Goal: Information Seeking & Learning: Learn about a topic

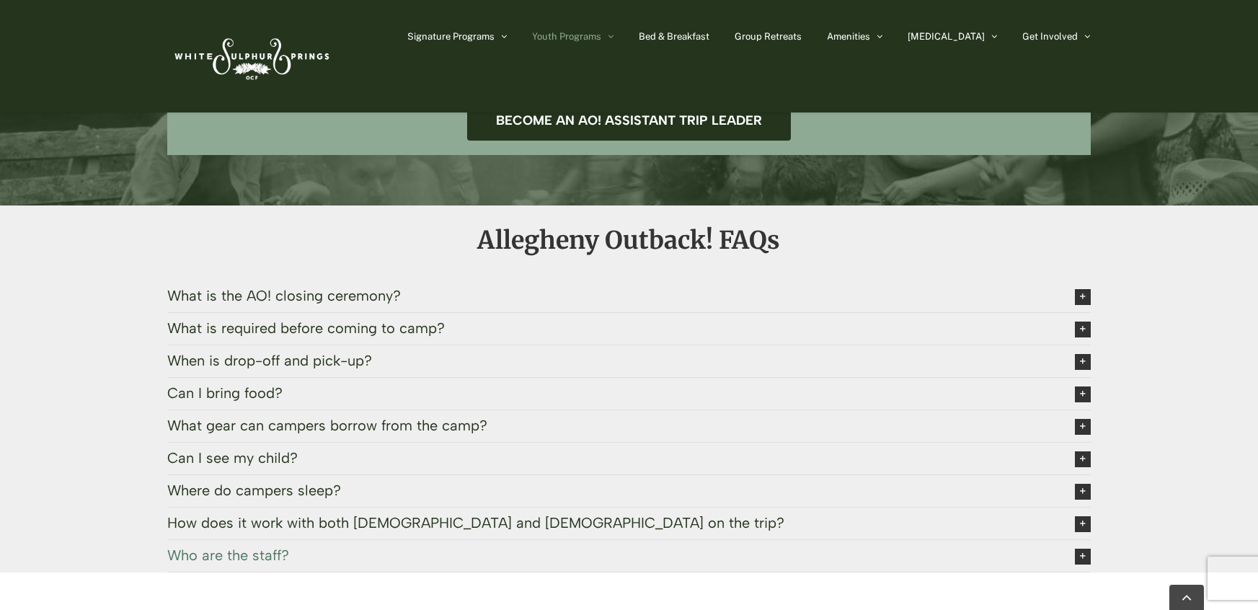
scroll to position [3070, 0]
click at [304, 287] on span "What is the AO! closing ceremony?" at bounding box center [609, 295] width 884 height 16
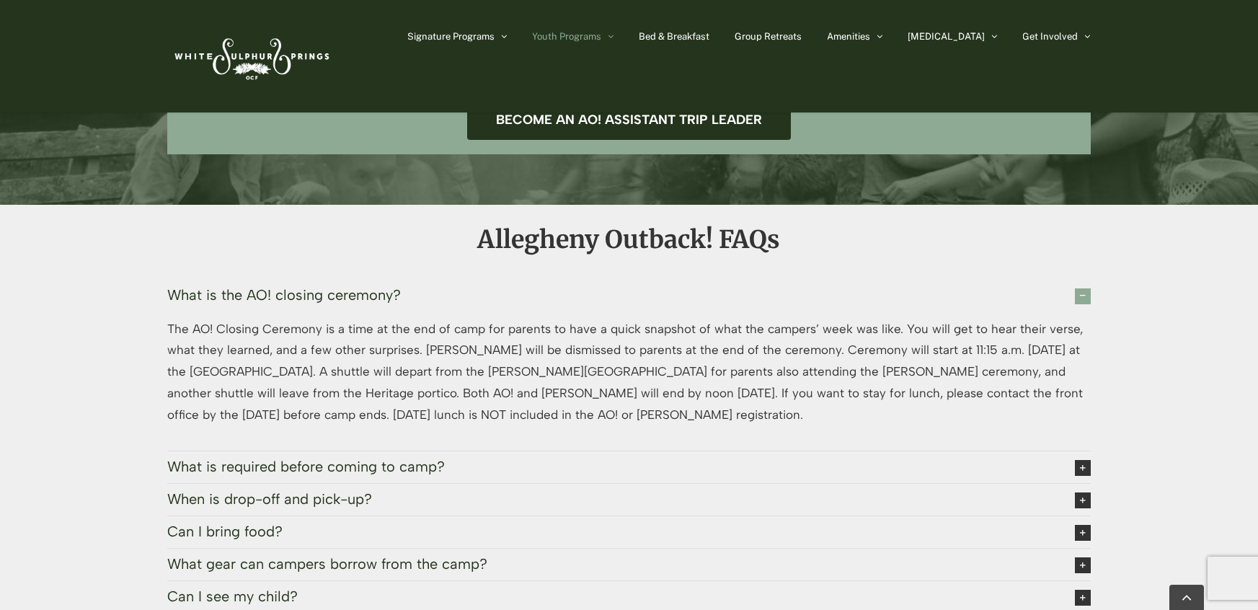
click at [304, 287] on span "What is the AO! closing ceremony?" at bounding box center [609, 295] width 884 height 16
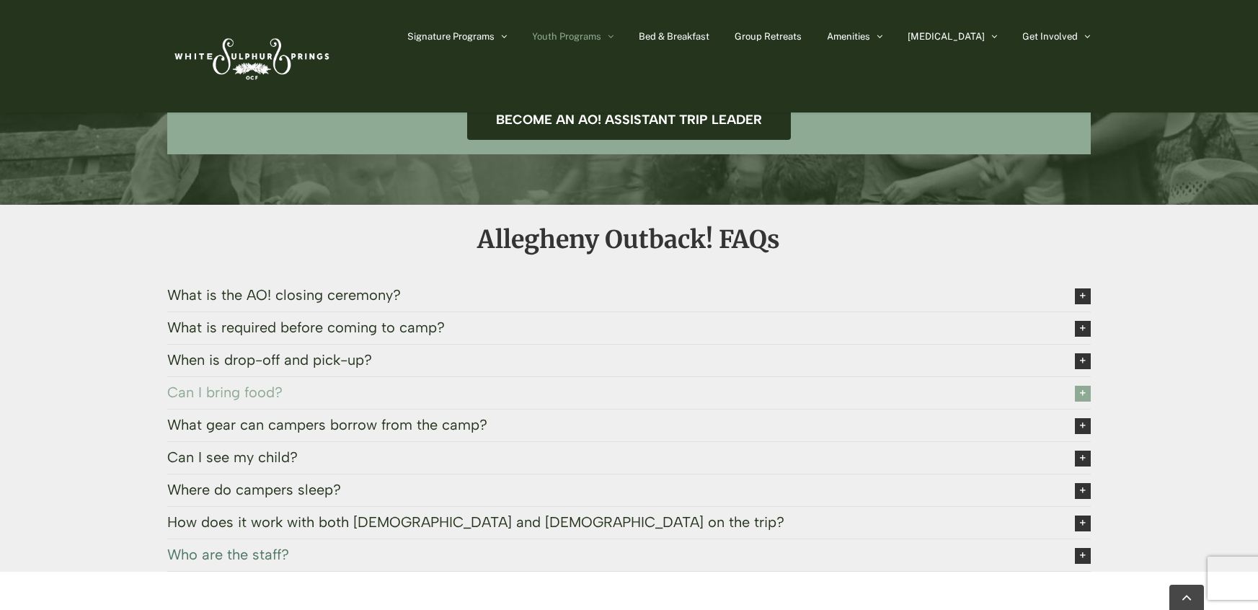
click at [217, 384] on span "Can I bring food?" at bounding box center [609, 392] width 884 height 16
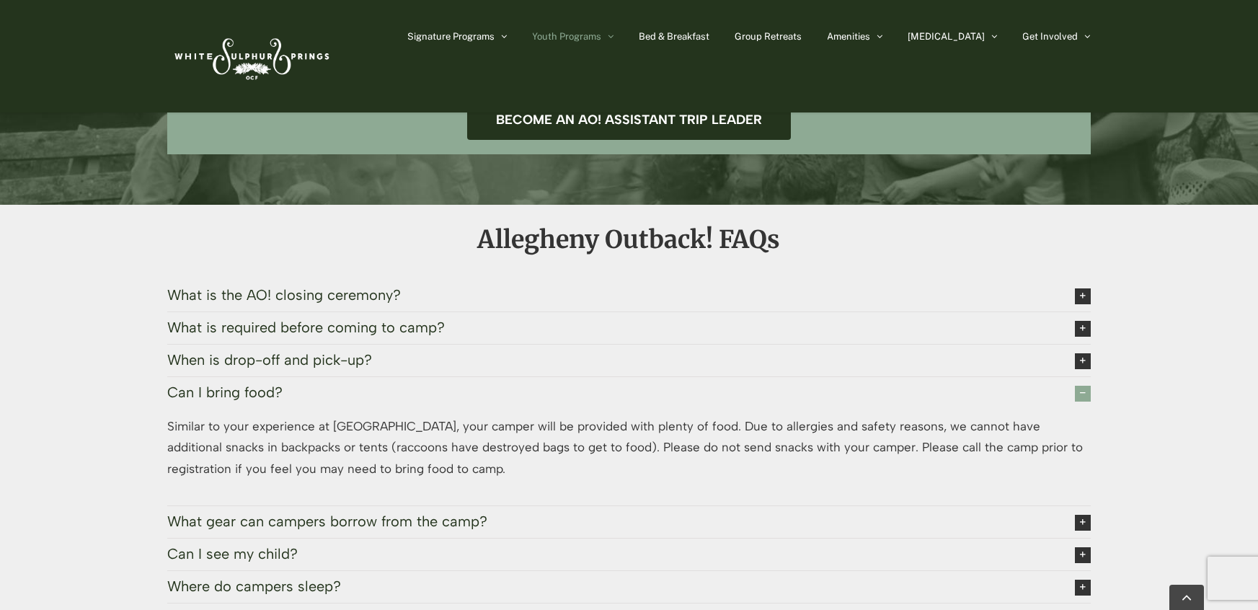
click at [217, 384] on span "Can I bring food?" at bounding box center [609, 392] width 884 height 16
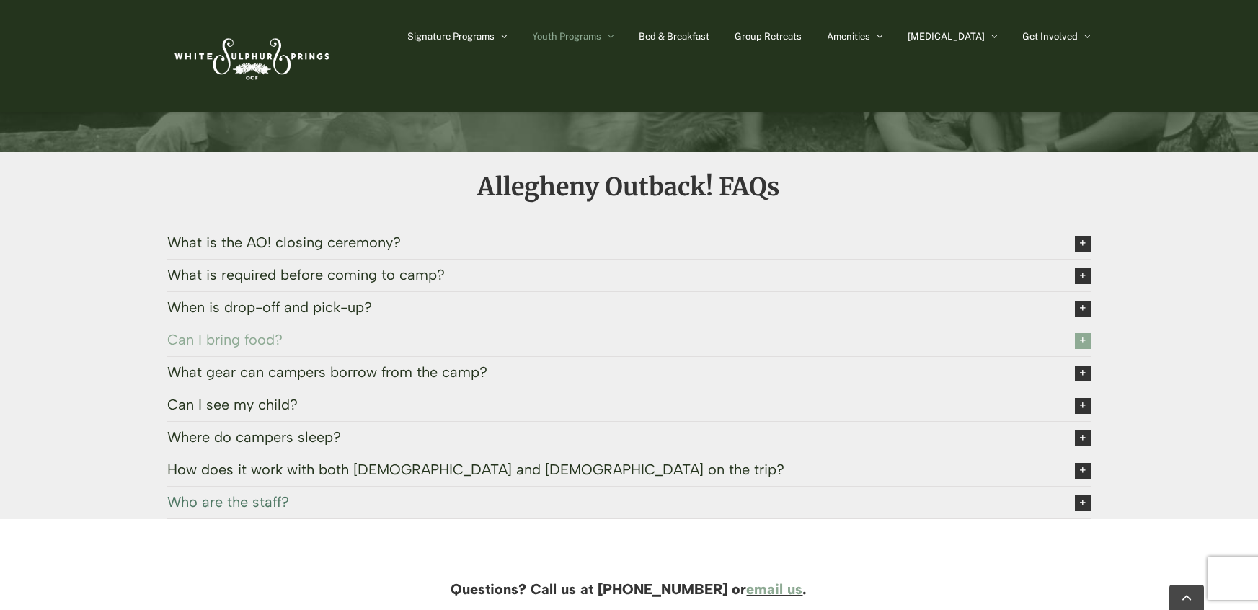
scroll to position [3124, 0]
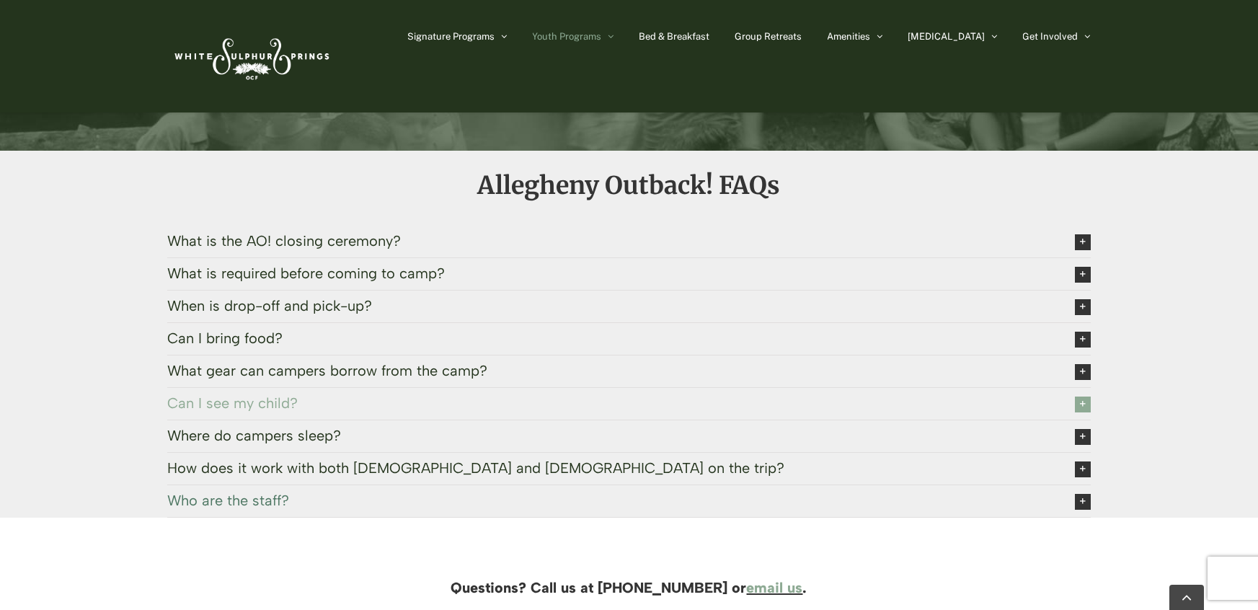
click at [223, 395] on span "Can I see my child?" at bounding box center [609, 403] width 884 height 16
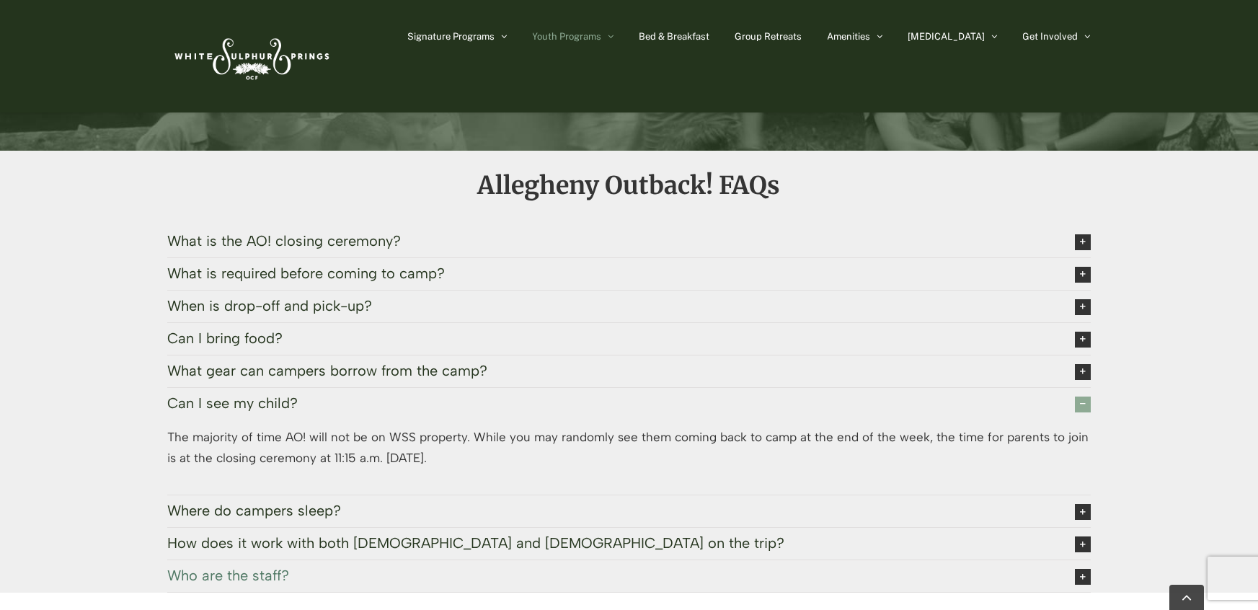
click at [223, 395] on span "Can I see my child?" at bounding box center [609, 403] width 884 height 16
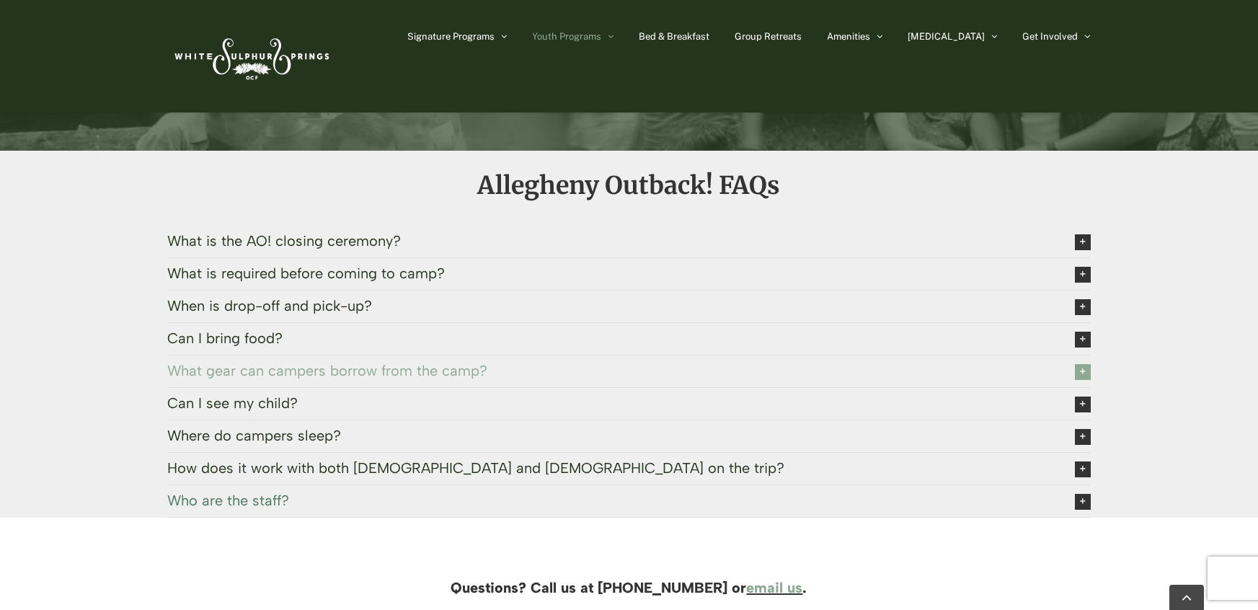
click at [250, 363] on span "What gear can campers borrow from the camp?" at bounding box center [609, 371] width 884 height 16
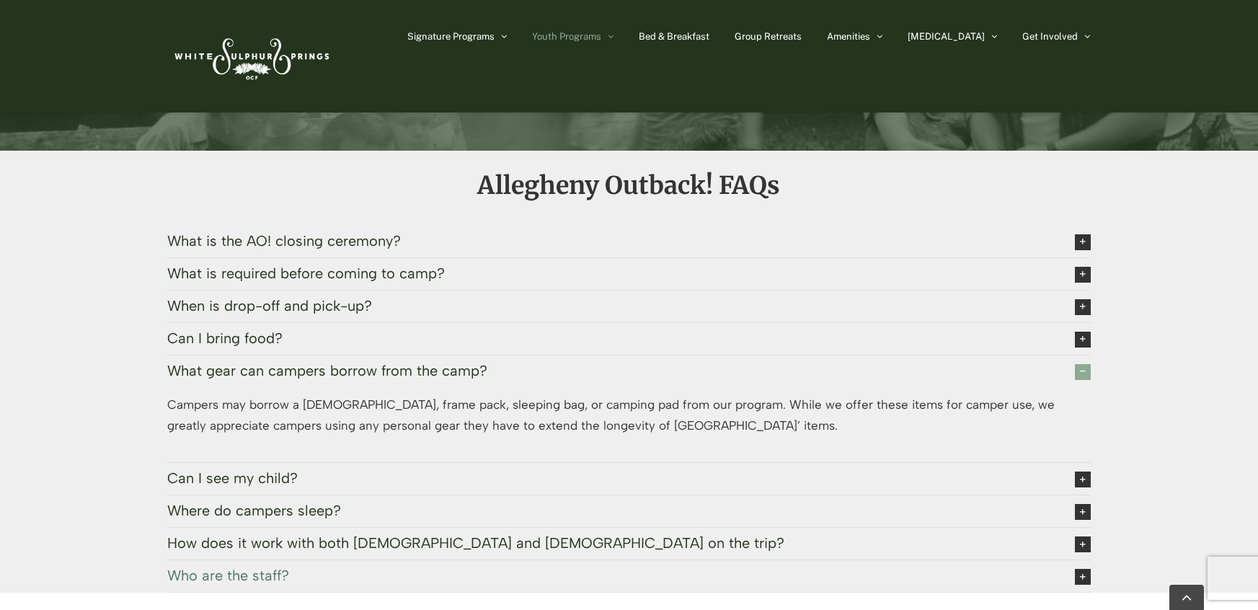
click at [250, 363] on span "What gear can campers borrow from the camp?" at bounding box center [609, 371] width 884 height 16
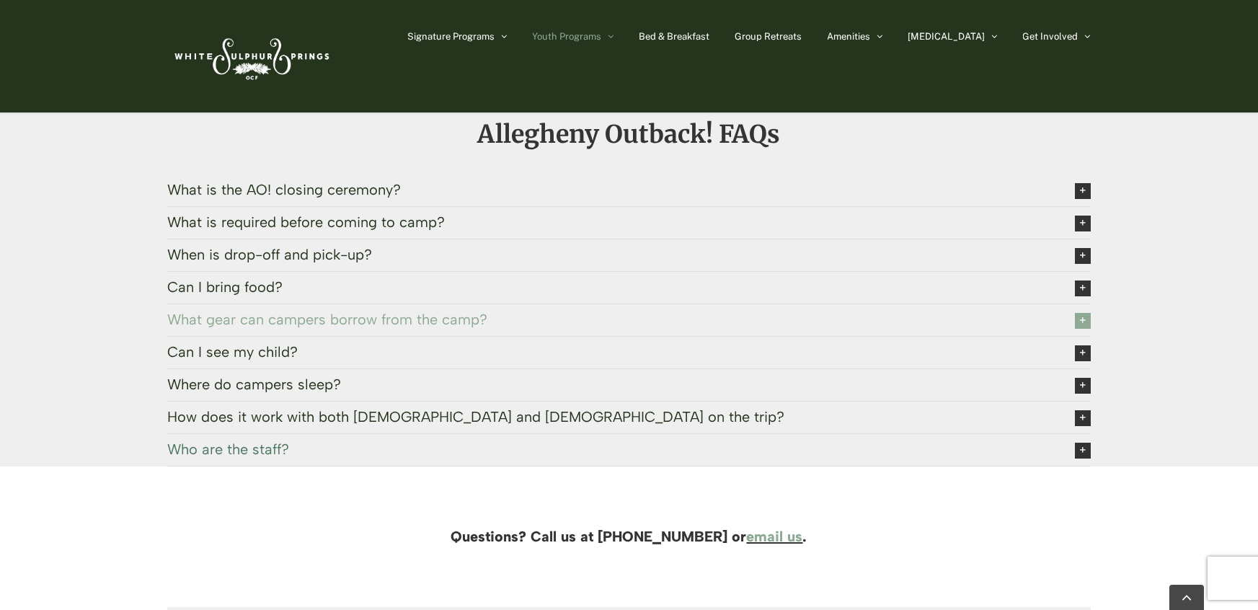
scroll to position [3178, 0]
click at [250, 374] on span "Where do campers sleep?" at bounding box center [609, 382] width 884 height 16
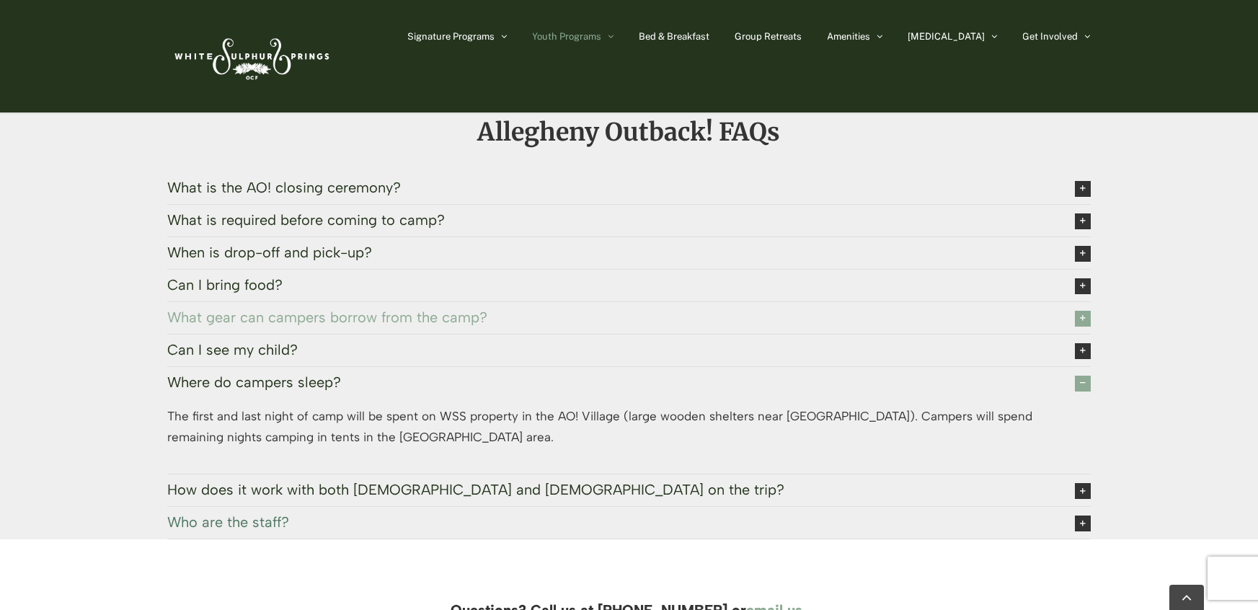
click at [250, 374] on span "Where do campers sleep?" at bounding box center [609, 382] width 884 height 16
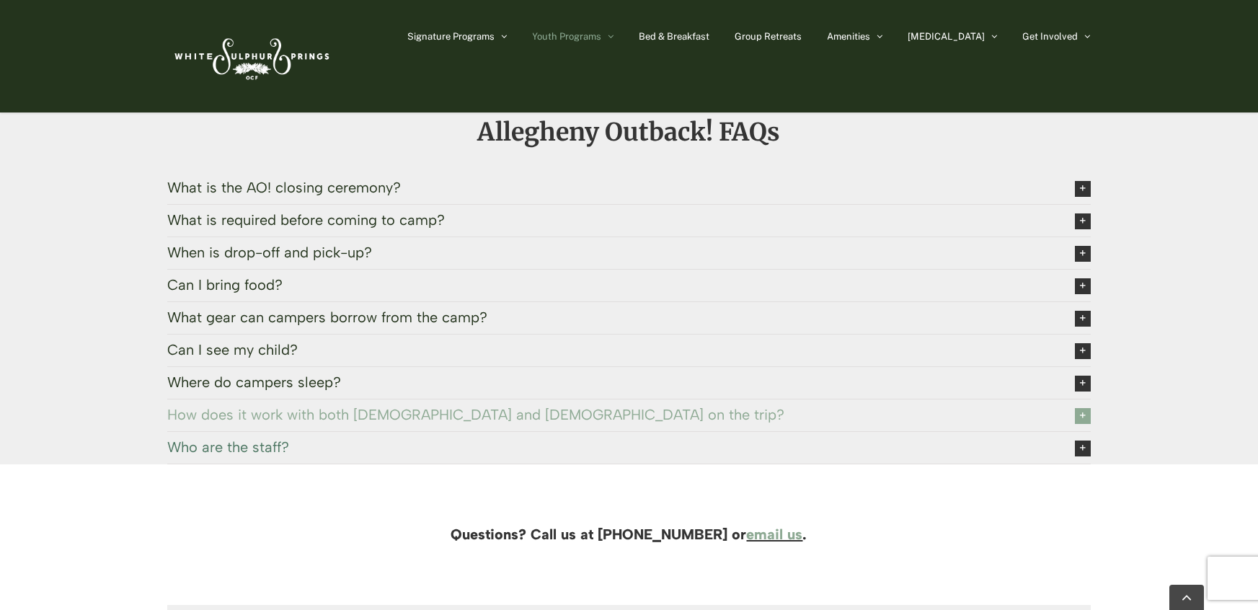
click at [271, 407] on span "How does it work with both males and females on the trip?" at bounding box center [609, 415] width 884 height 16
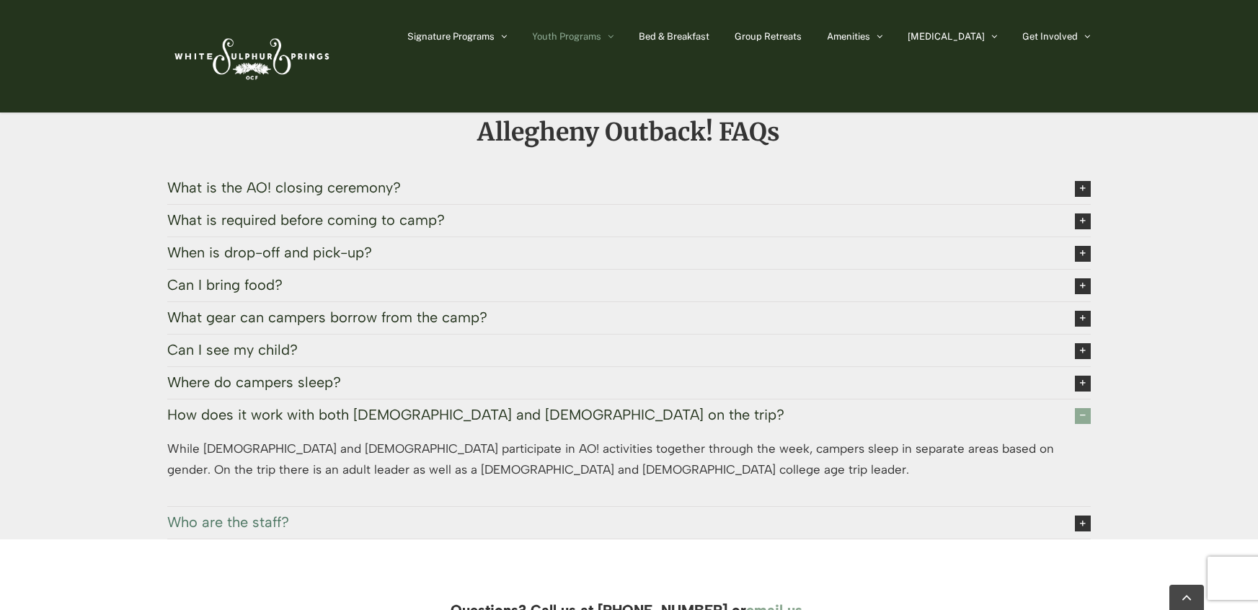
click at [271, 407] on span "How does it work with both males and females on the trip?" at bounding box center [609, 415] width 884 height 16
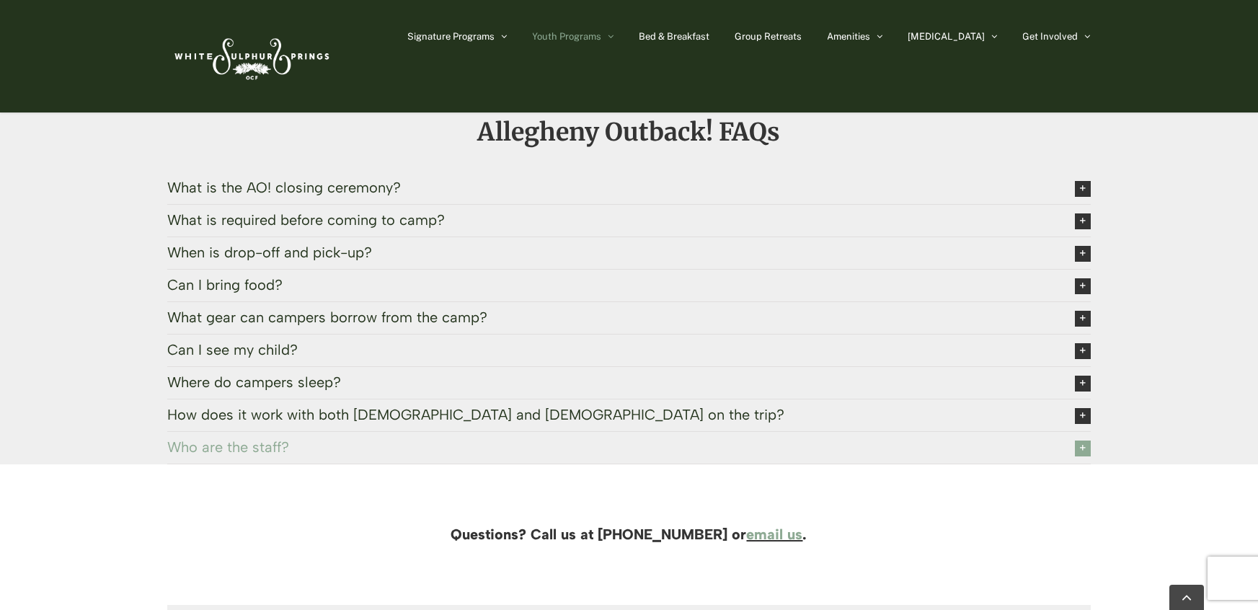
click at [252, 439] on span "Who are the staff?" at bounding box center [609, 447] width 884 height 16
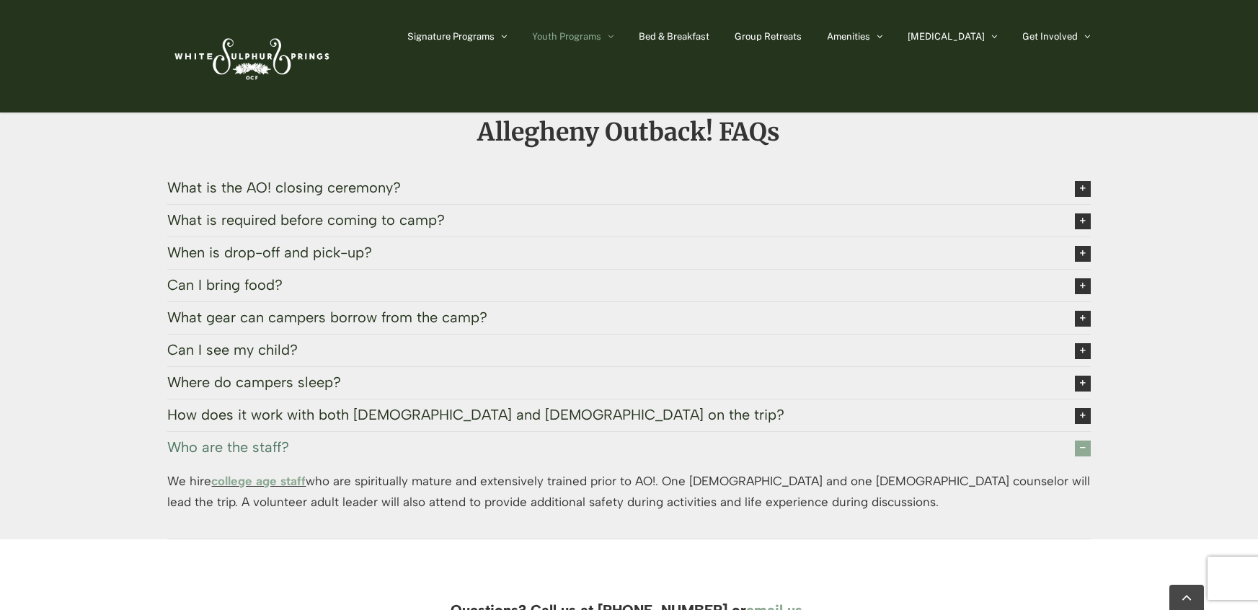
click at [247, 439] on span "Who are the staff?" at bounding box center [609, 447] width 884 height 16
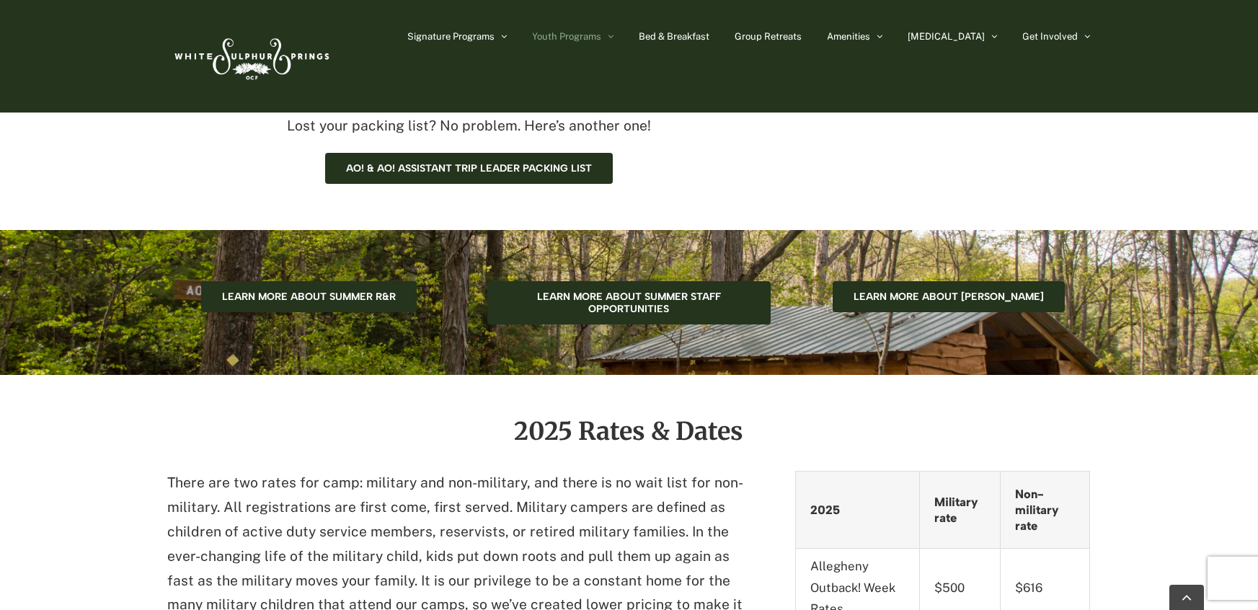
scroll to position [0, 0]
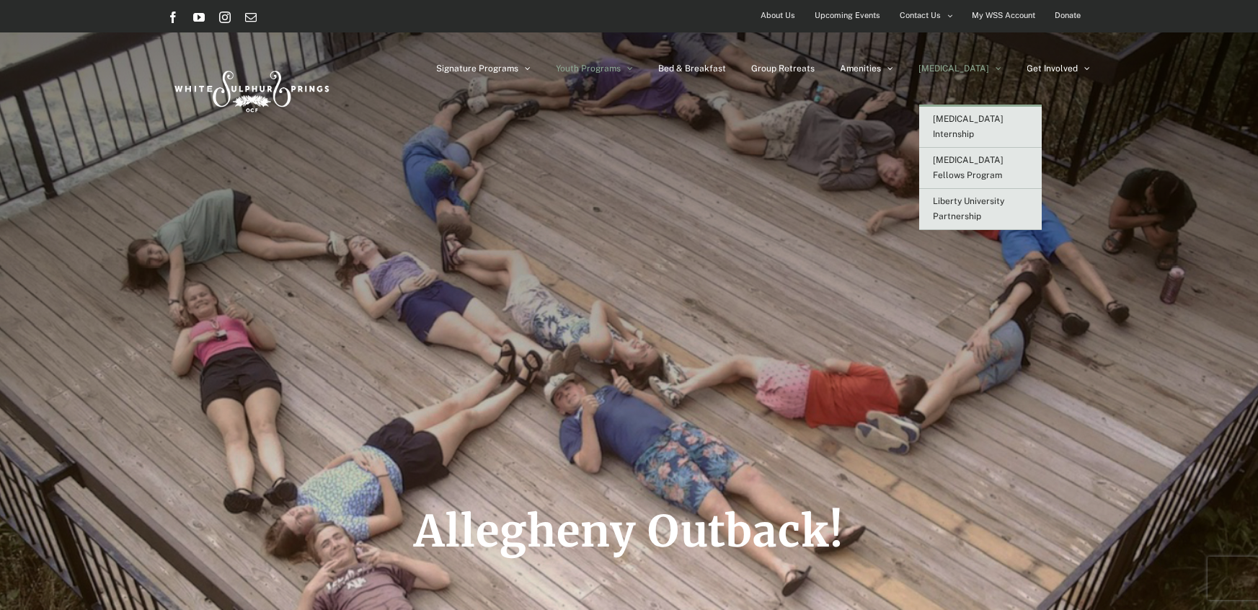
click at [970, 68] on span "[MEDICAL_DATA]" at bounding box center [954, 68] width 71 height 9
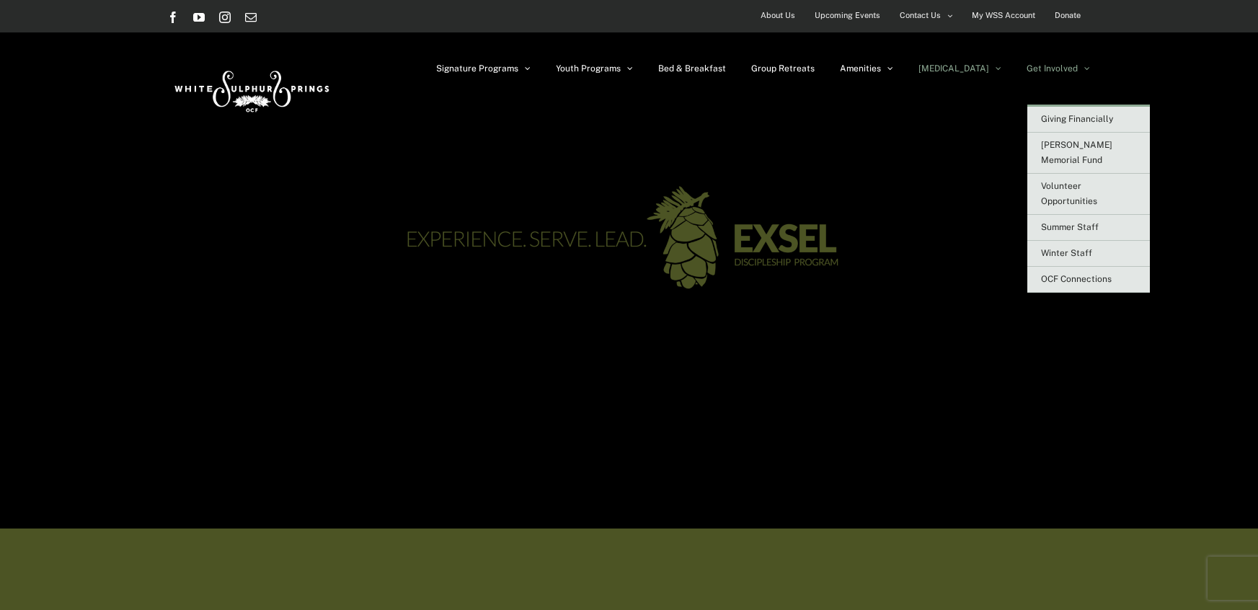
click at [1052, 75] on link "Get Involved" at bounding box center [1058, 68] width 63 height 72
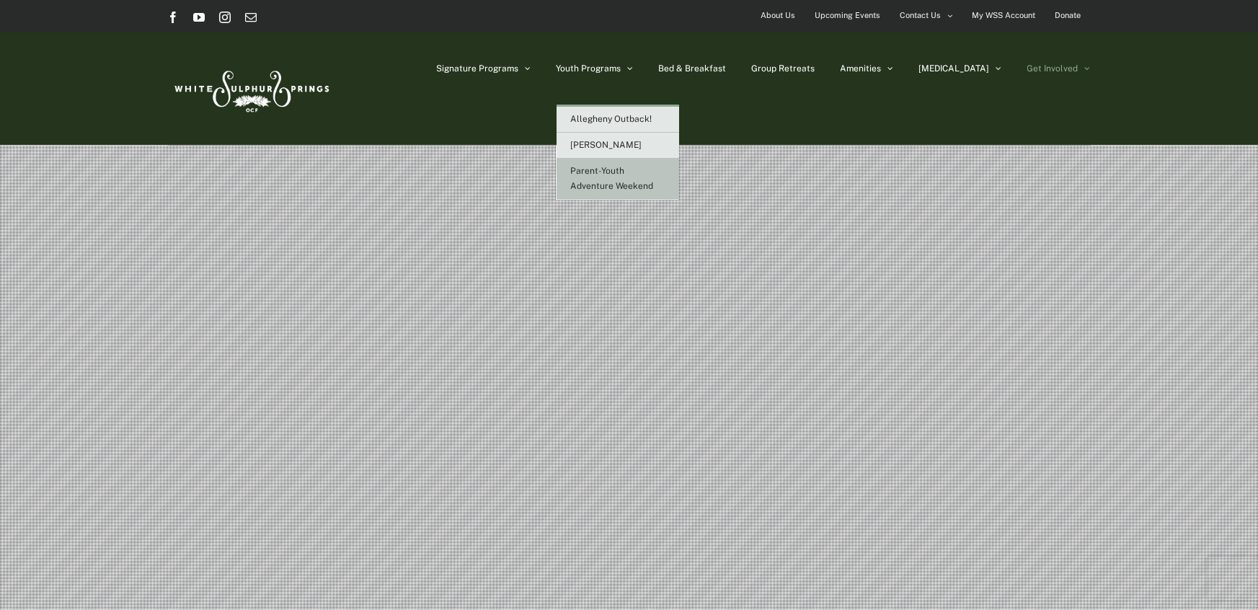
click at [654, 175] on span "Parent-Youth Adventure Weekend" at bounding box center [612, 178] width 83 height 25
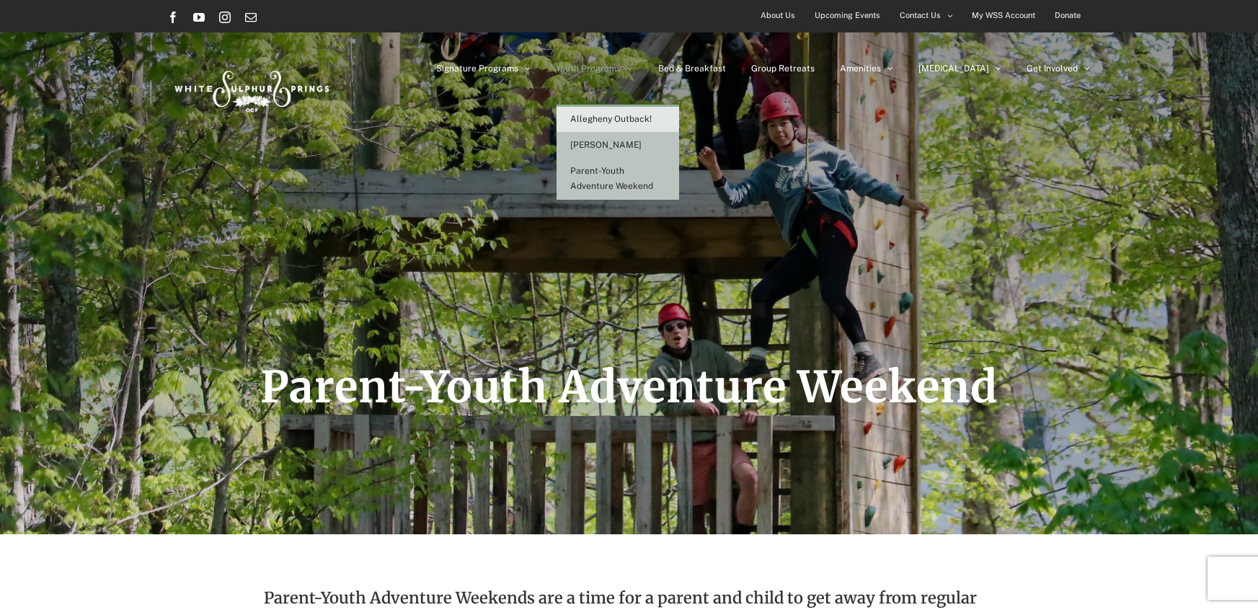
click at [642, 148] on span "[PERSON_NAME]" at bounding box center [606, 145] width 71 height 10
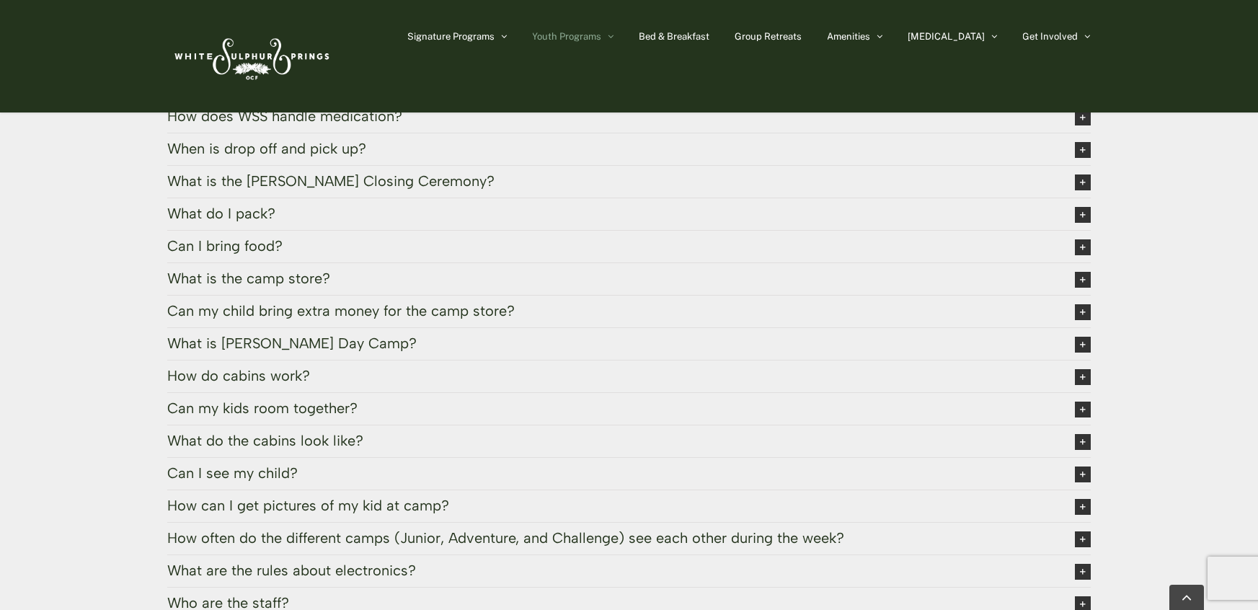
scroll to position [3439, 0]
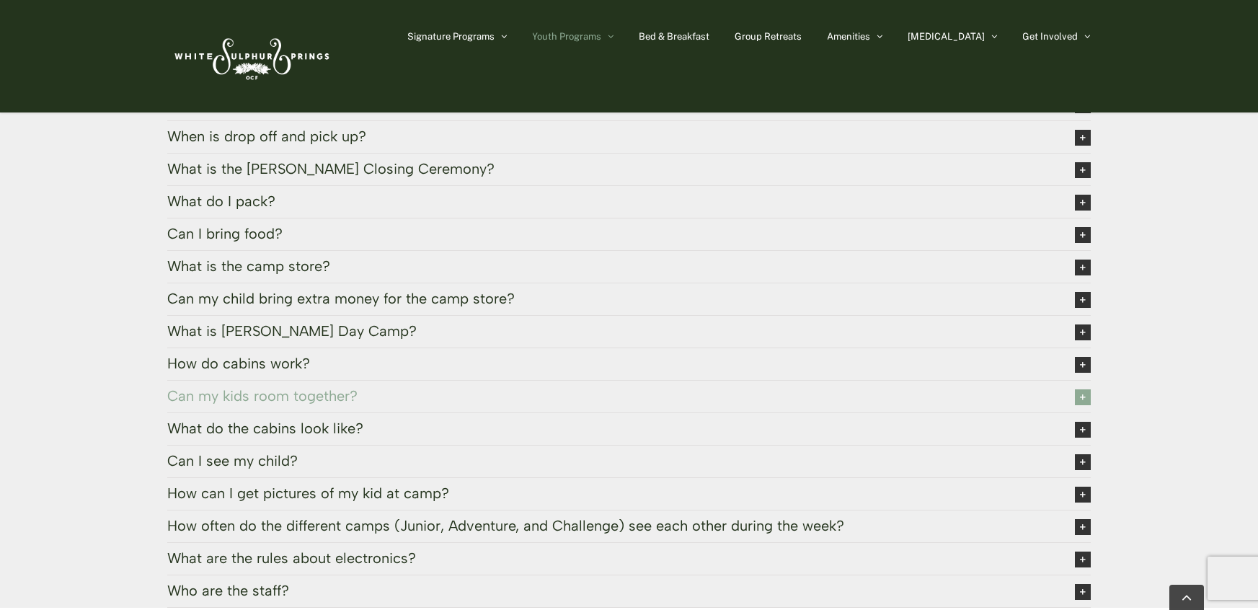
click at [368, 388] on span "Can my kids room together?" at bounding box center [609, 396] width 884 height 16
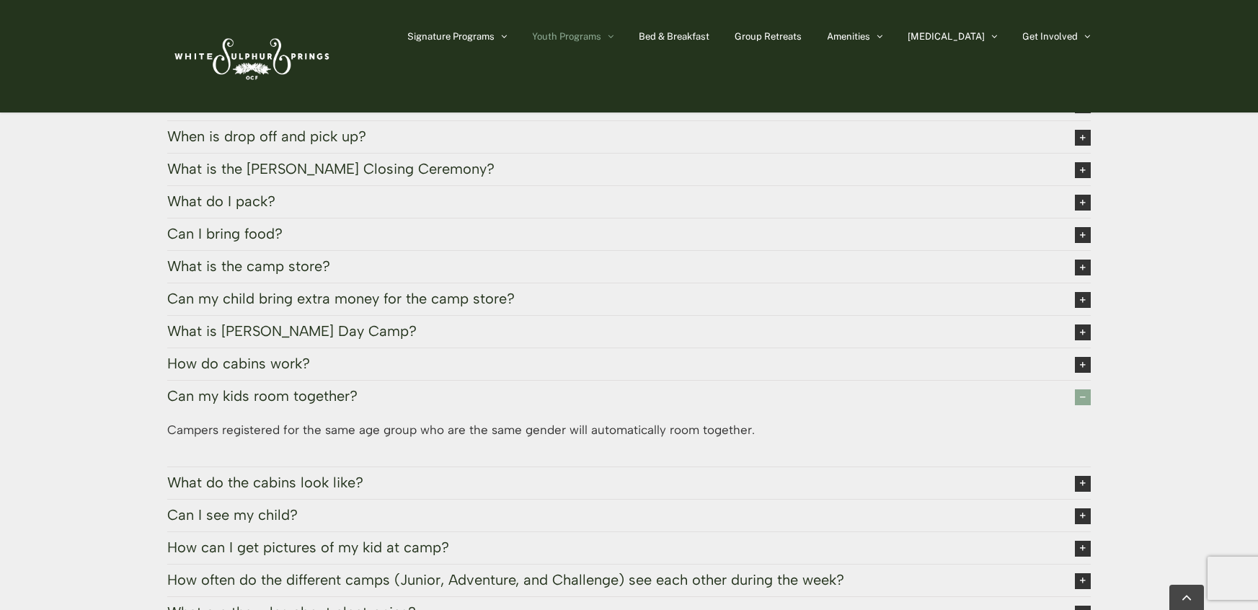
click at [356, 388] on span "Can my kids room together?" at bounding box center [609, 396] width 884 height 16
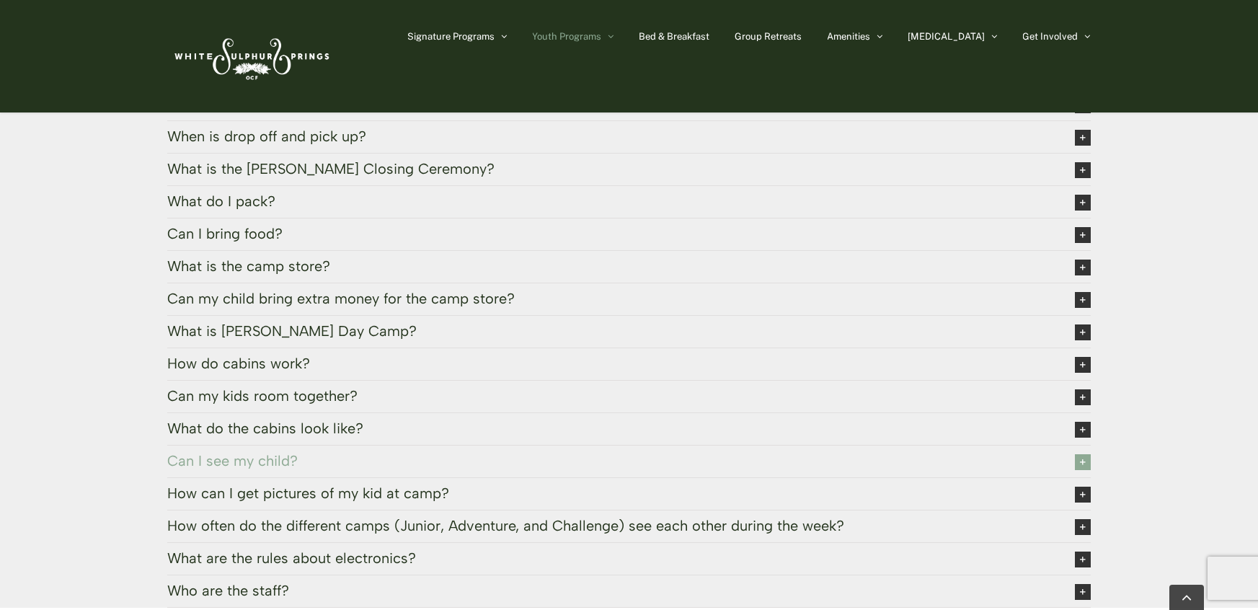
click at [342, 453] on span "Can I see my child?" at bounding box center [609, 461] width 884 height 16
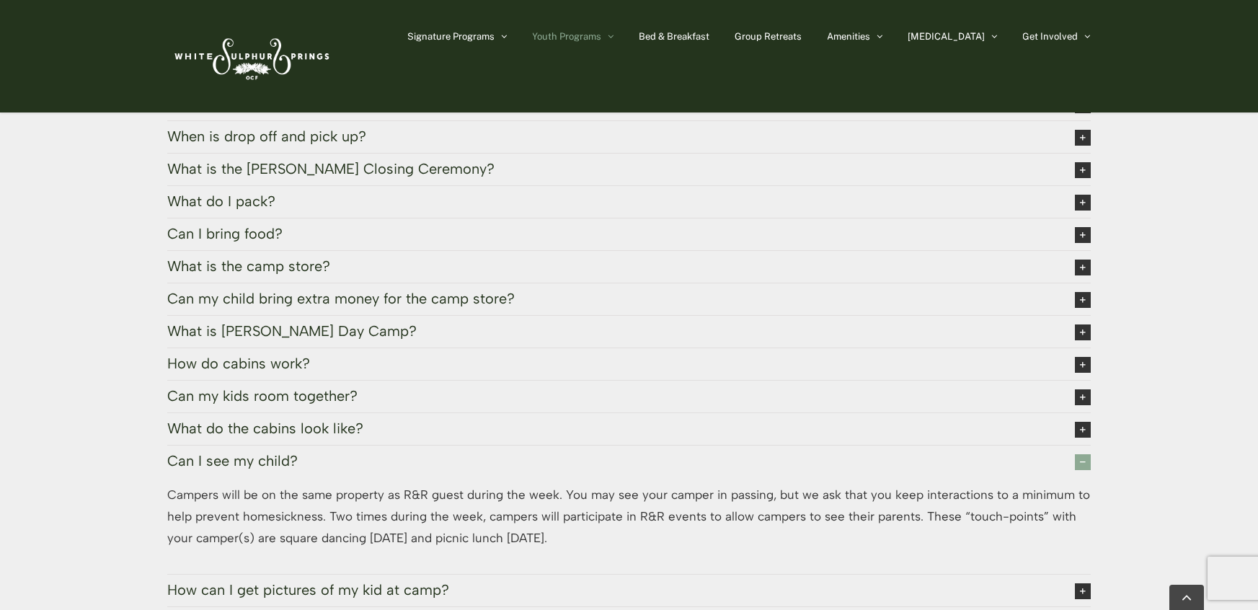
click at [331, 453] on span "Can I see my child?" at bounding box center [609, 461] width 884 height 16
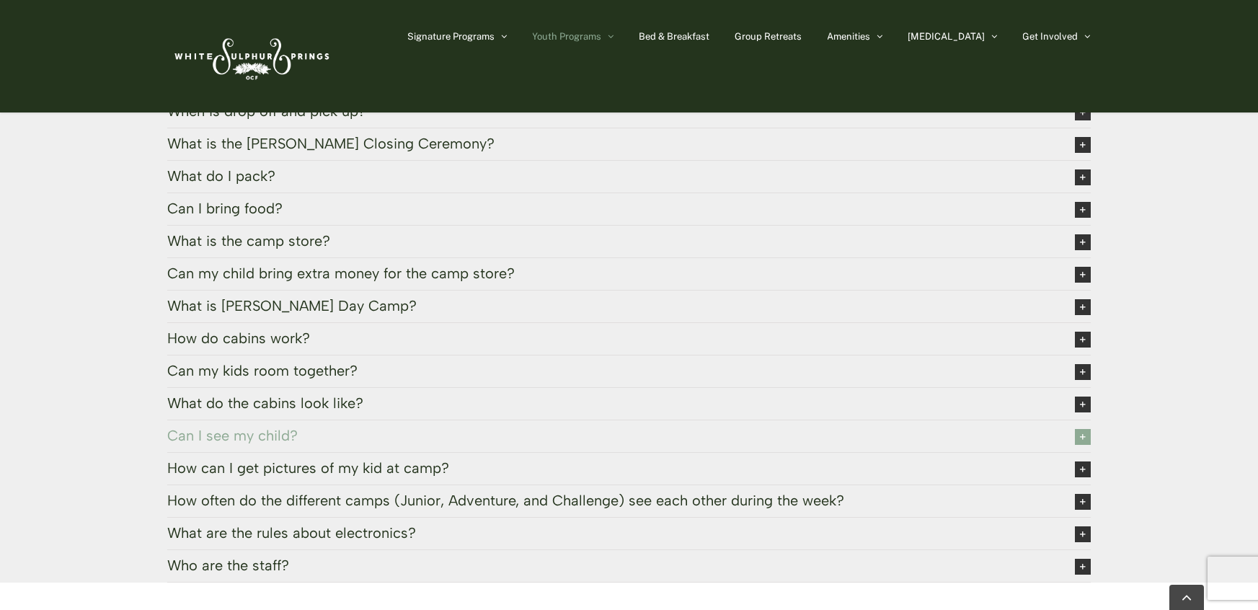
scroll to position [3467, 0]
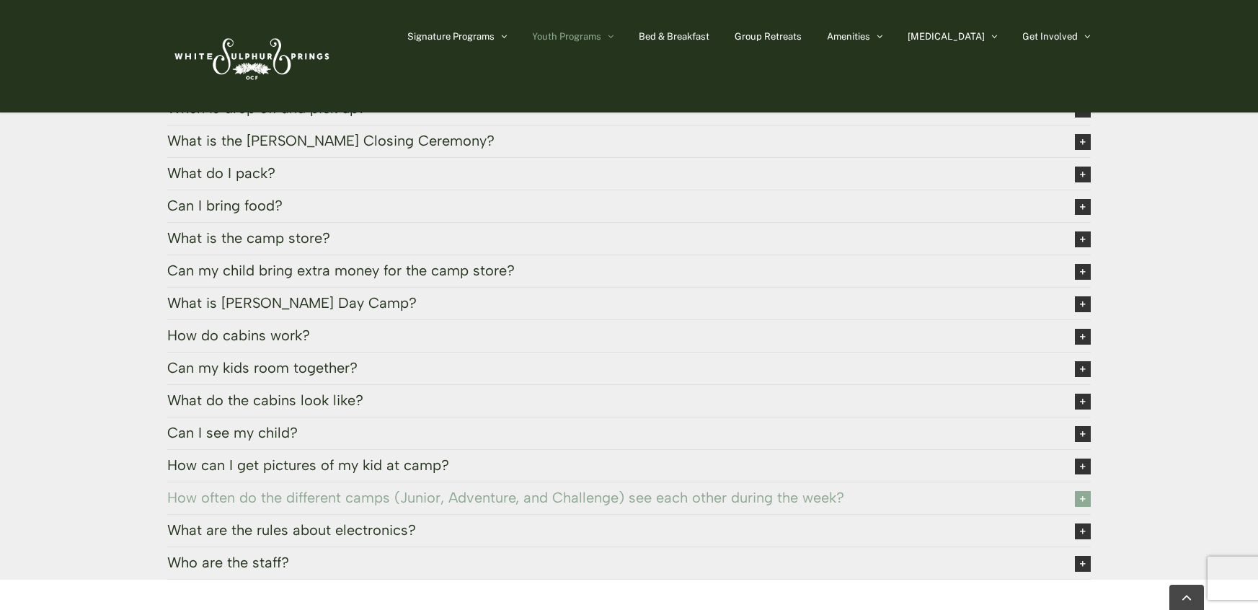
click at [343, 489] on span "How often do the different camps (Junior, Adventure, and Challenge) see each ot…" at bounding box center [609, 497] width 884 height 16
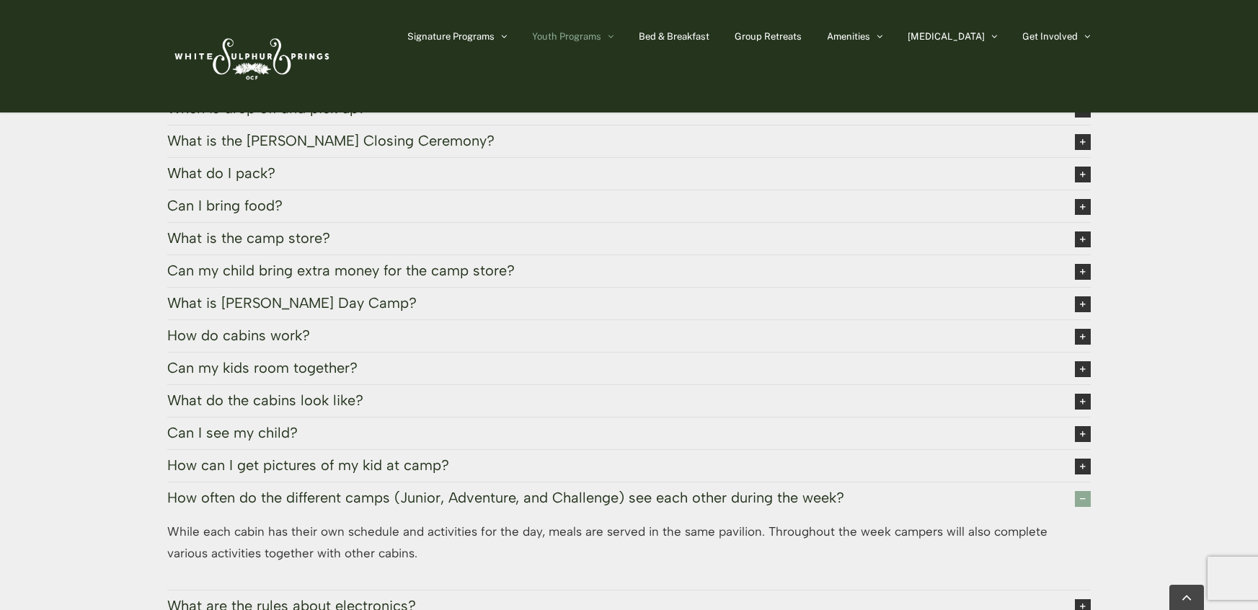
click at [341, 489] on span "How often do the different camps (Junior, Adventure, and Challenge) see each ot…" at bounding box center [609, 497] width 884 height 16
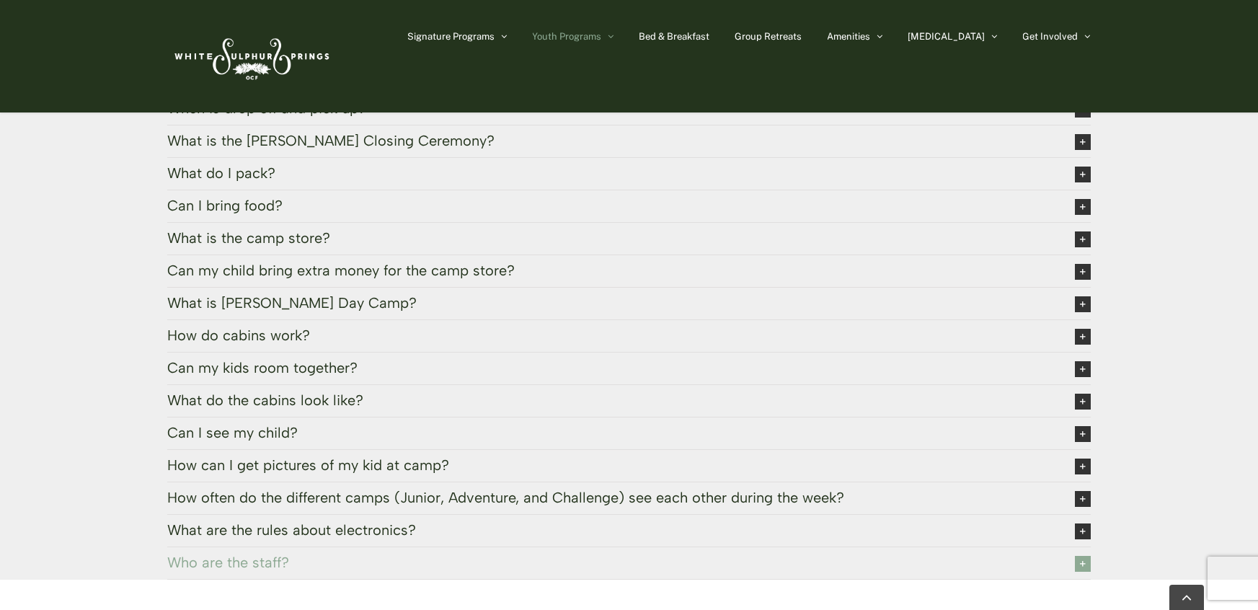
click at [275, 554] on span "Who are the staff?" at bounding box center [609, 562] width 884 height 16
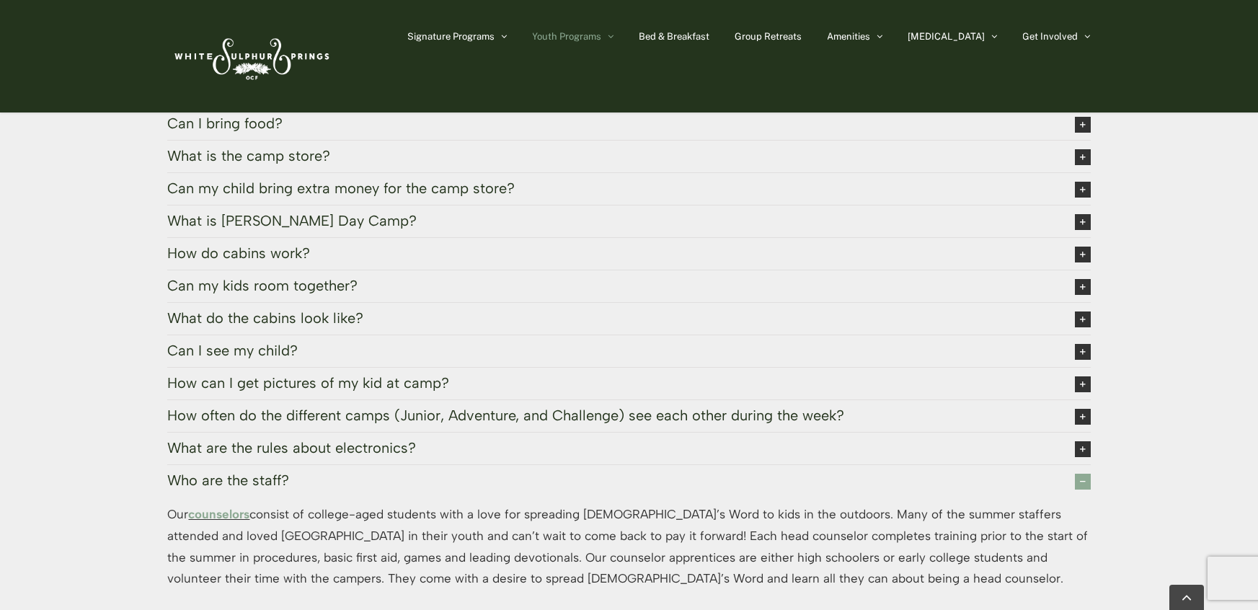
scroll to position [3551, 0]
click at [235, 505] on link "counselors" at bounding box center [218, 512] width 61 height 14
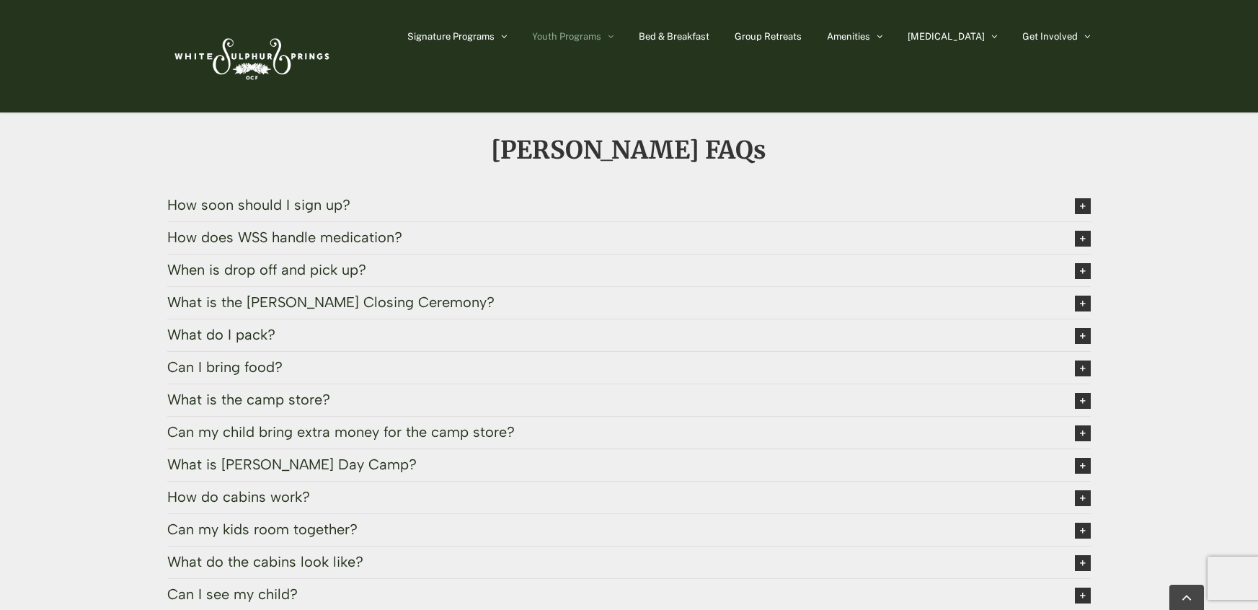
scroll to position [3303, 0]
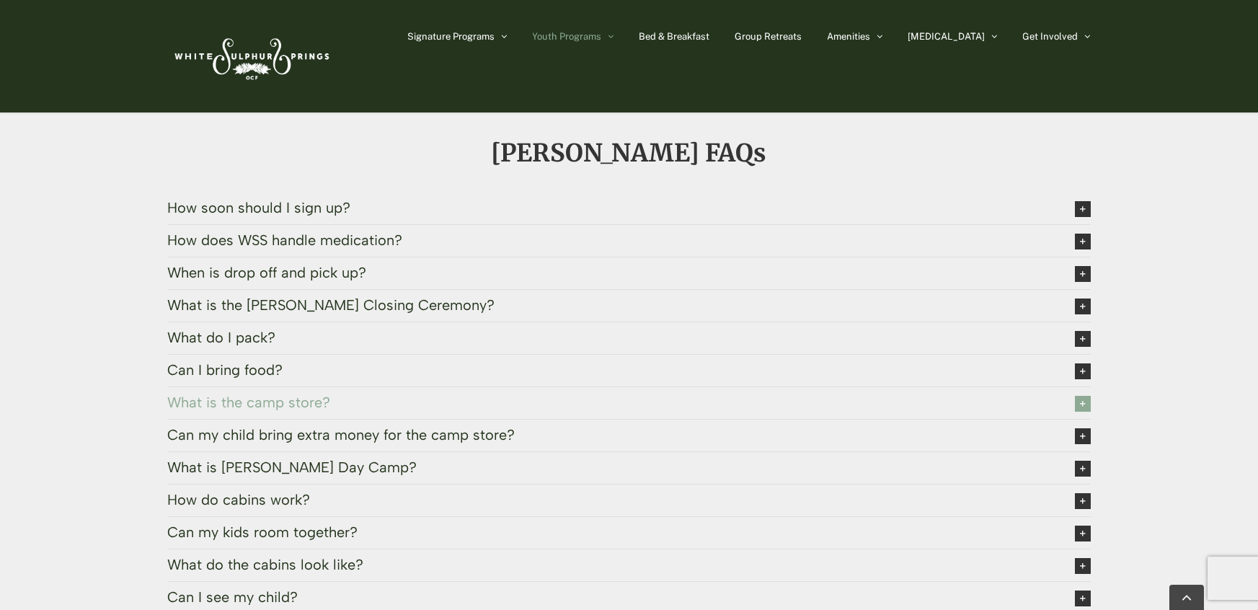
click at [274, 394] on span "What is the camp store?" at bounding box center [609, 402] width 884 height 16
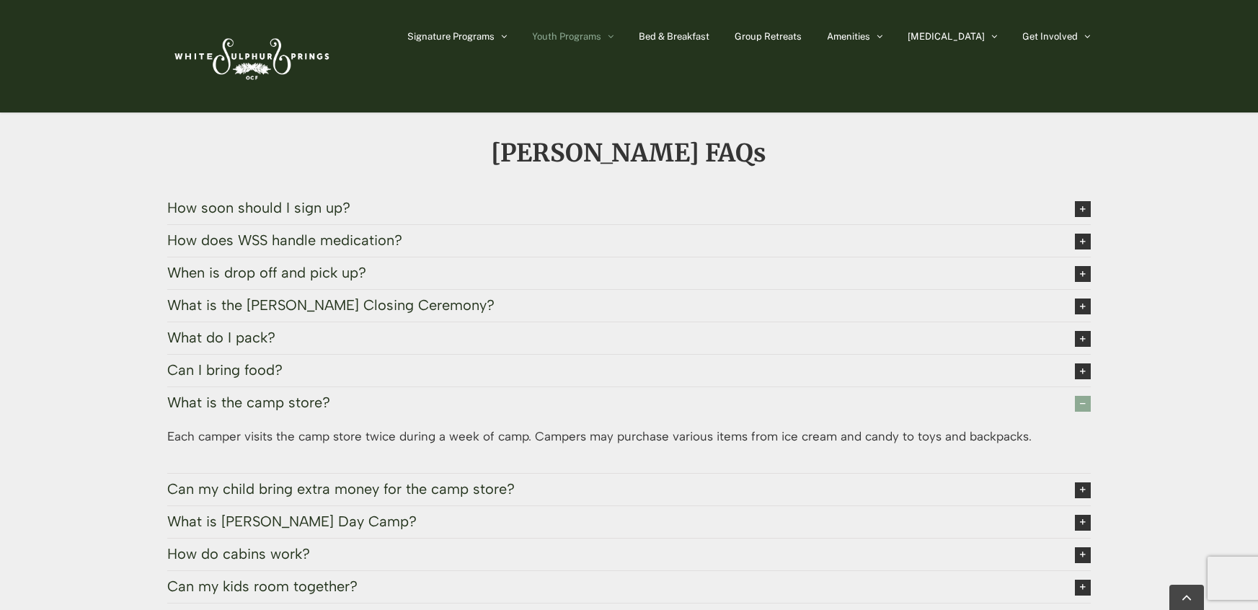
click at [274, 394] on span "What is the camp store?" at bounding box center [609, 402] width 884 height 16
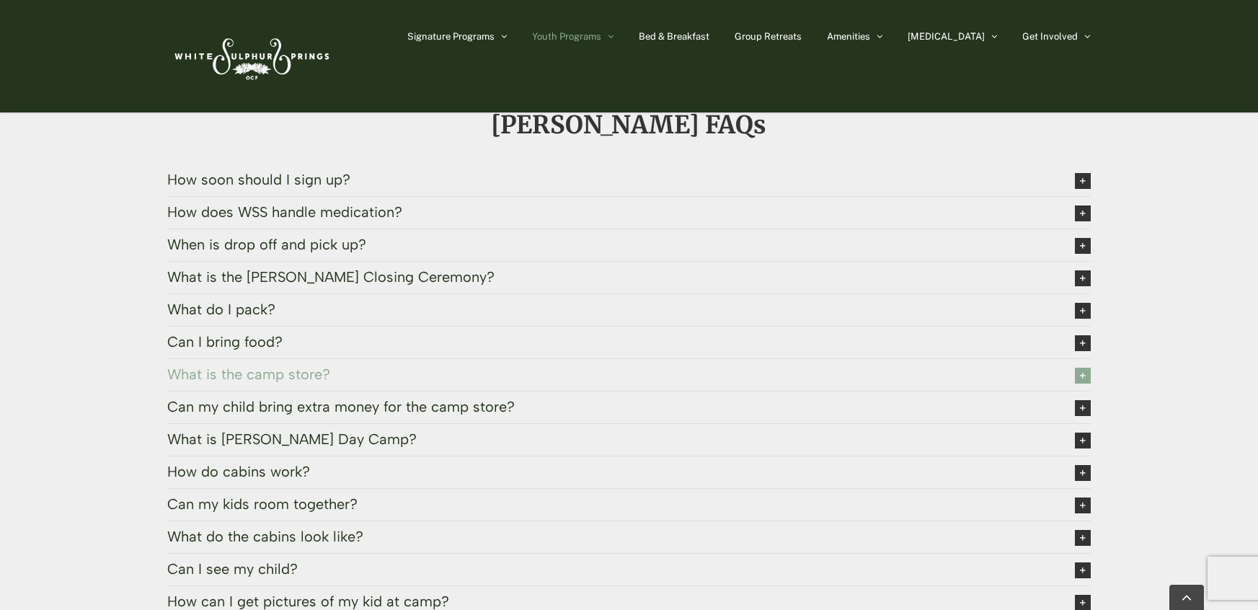
scroll to position [3333, 0]
click at [274, 397] on span "Can my child bring extra money for the camp store?" at bounding box center [609, 405] width 884 height 16
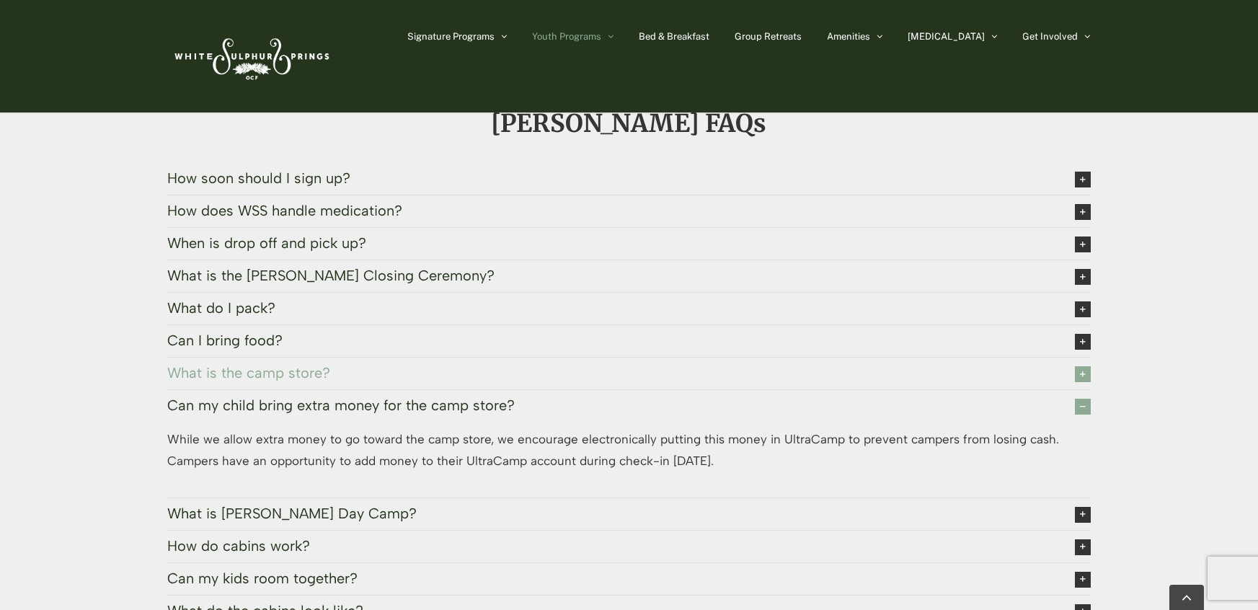
click at [274, 397] on span "Can my child bring extra money for the camp store?" at bounding box center [609, 405] width 884 height 16
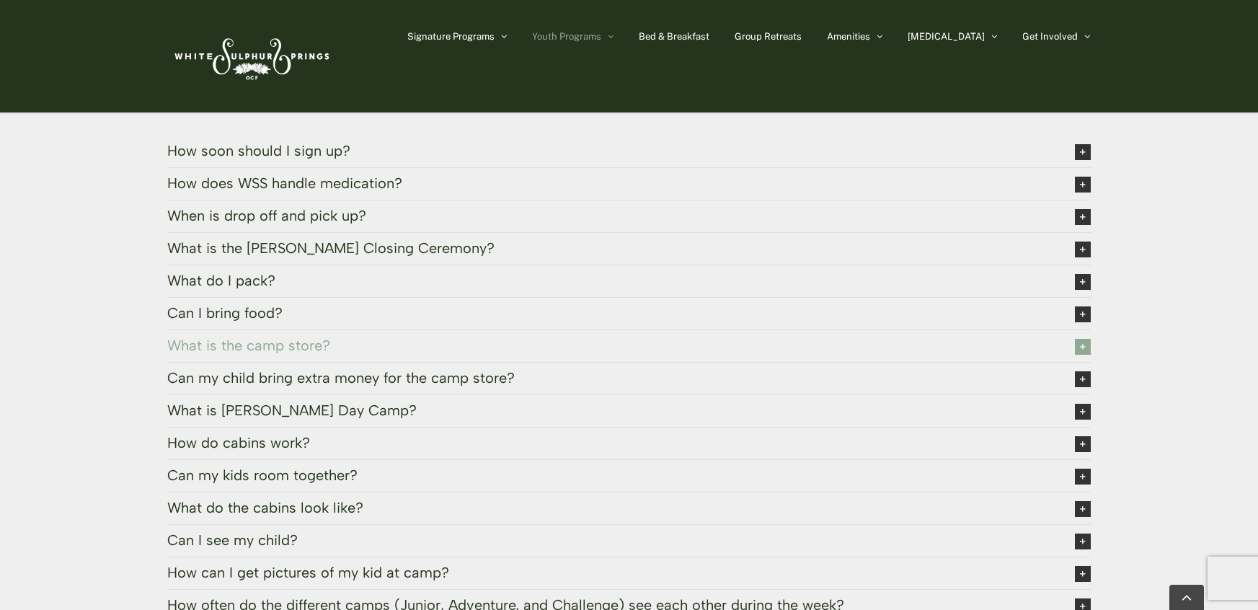
scroll to position [3361, 0]
click at [274, 401] on span "What is Camp Caleb Day Camp?" at bounding box center [609, 409] width 884 height 16
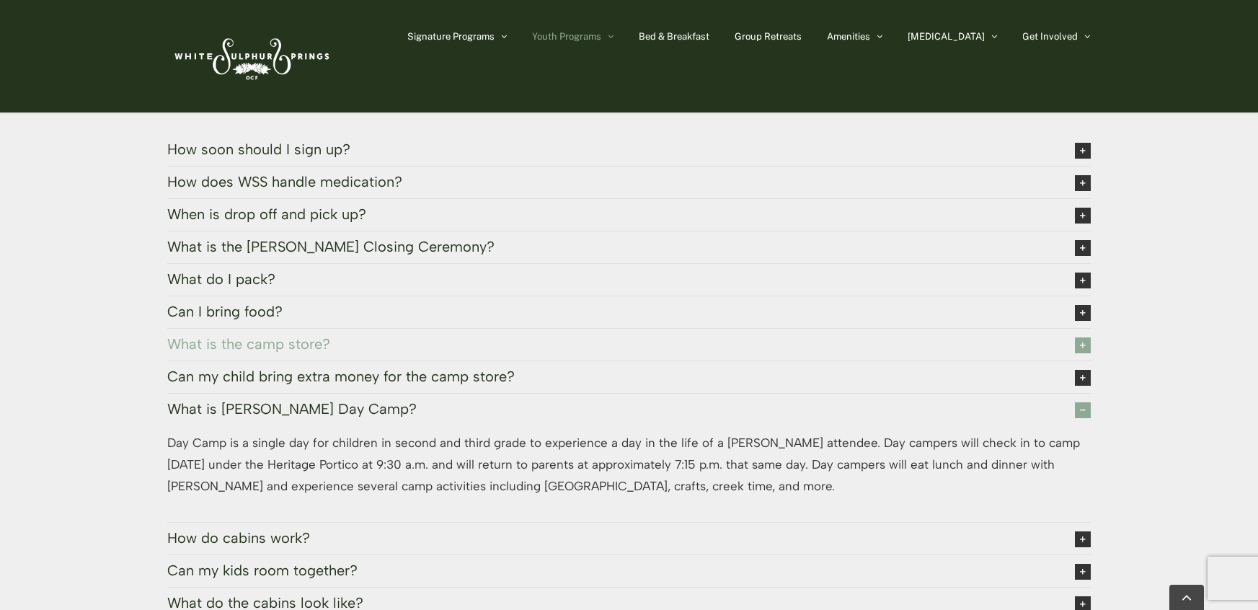
click at [274, 401] on span "What is Camp Caleb Day Camp?" at bounding box center [609, 409] width 884 height 16
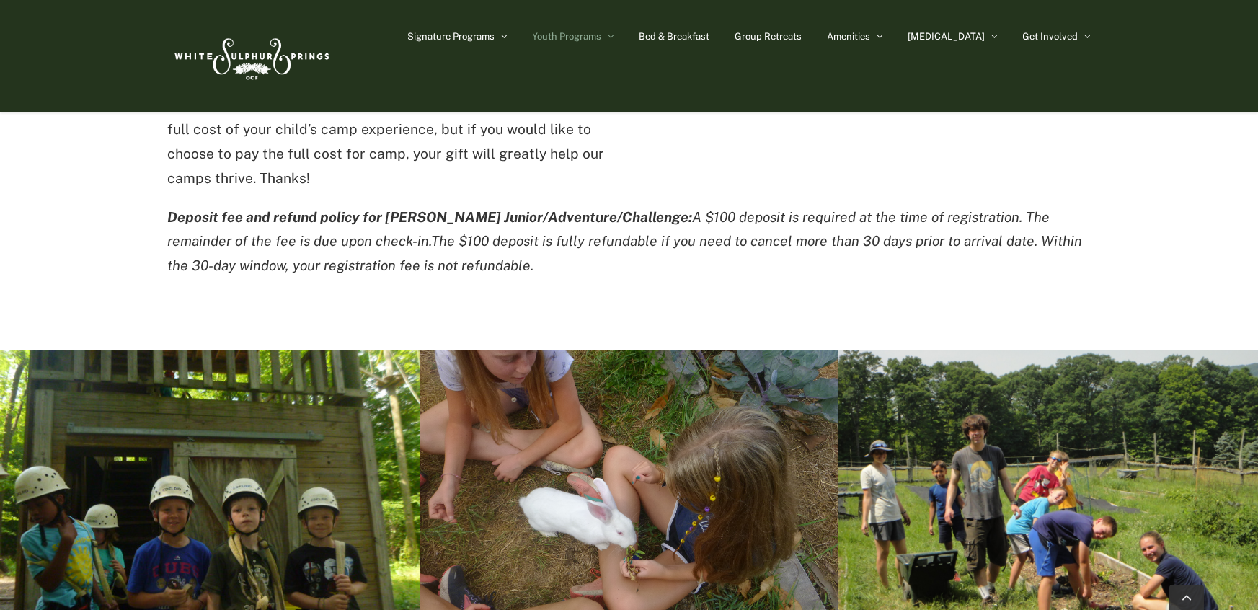
scroll to position [0, 0]
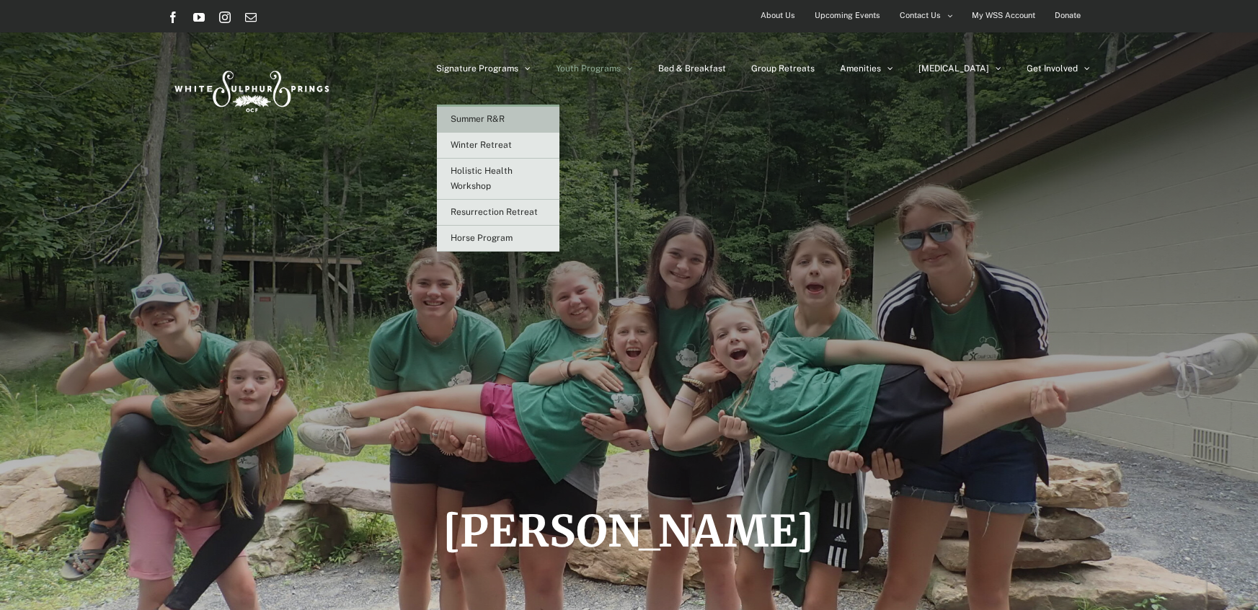
click at [505, 114] on span "Summer R&R" at bounding box center [478, 119] width 54 height 10
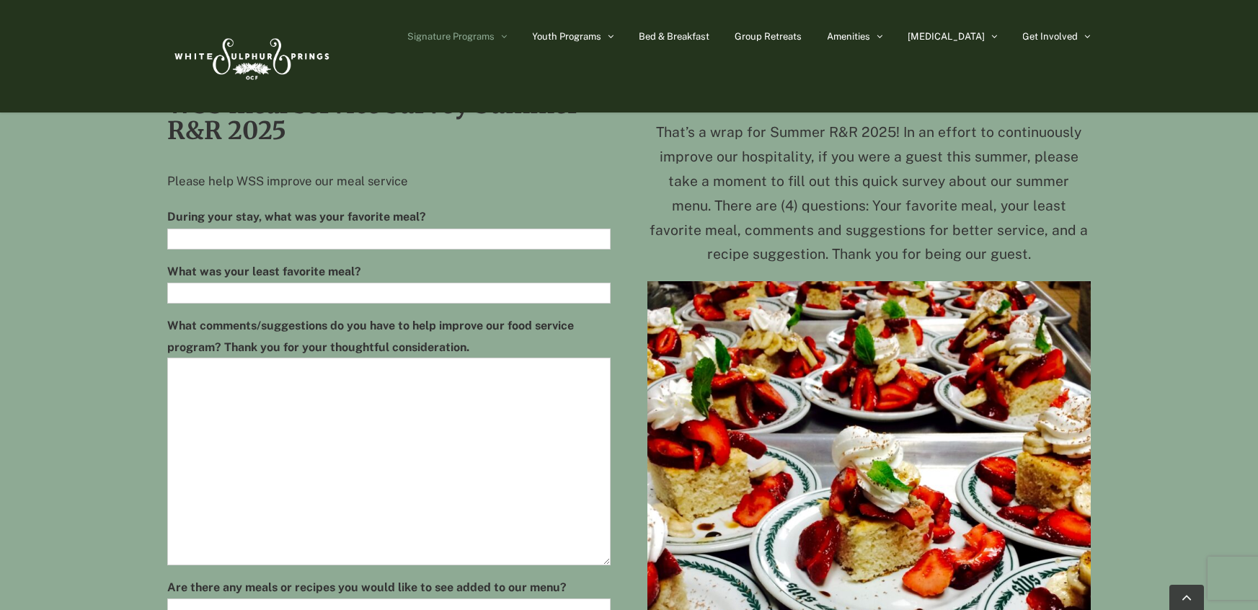
scroll to position [476, 0]
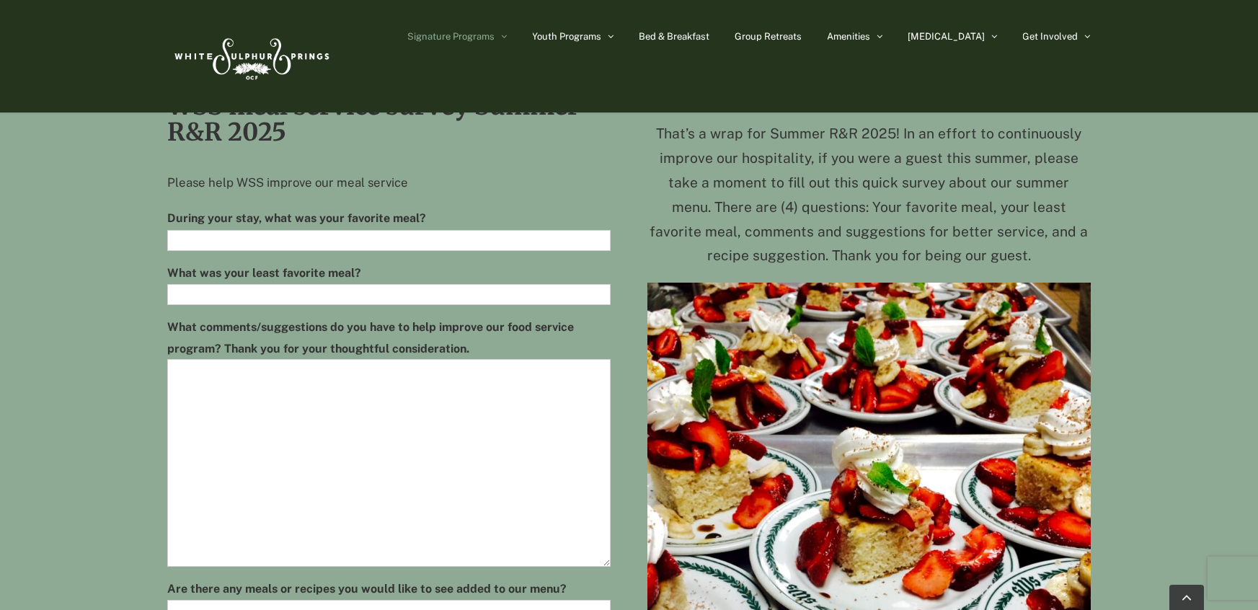
click at [562, 332] on label "What comments/suggestions do you have to help improve our food service program?…" at bounding box center [388, 337] width 443 height 43
click at [562, 359] on textarea "What comments/suggestions do you have to help improve our food service program?…" at bounding box center [388, 463] width 443 height 208
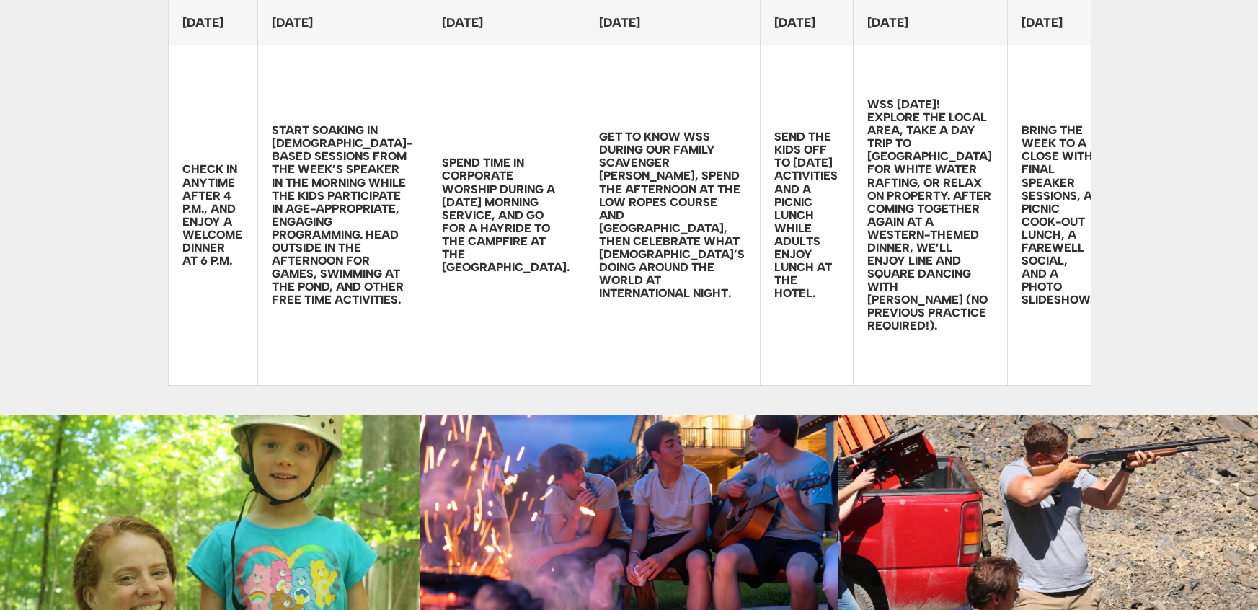
scroll to position [0, 0]
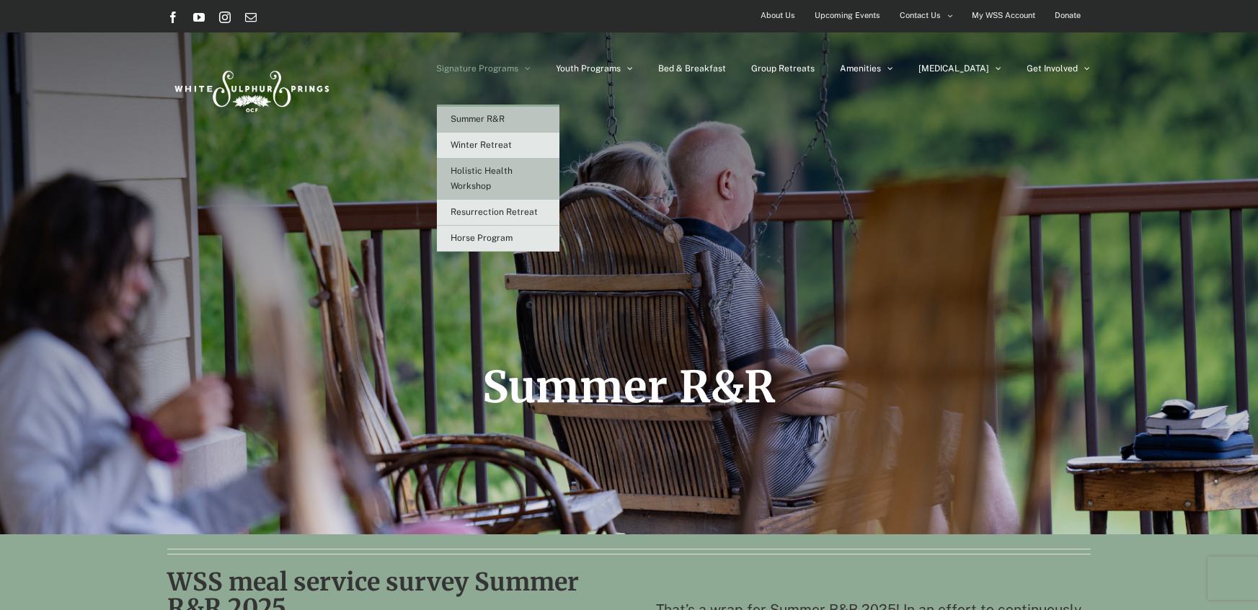
click at [513, 174] on span "Holistic Health Workshop" at bounding box center [482, 178] width 62 height 25
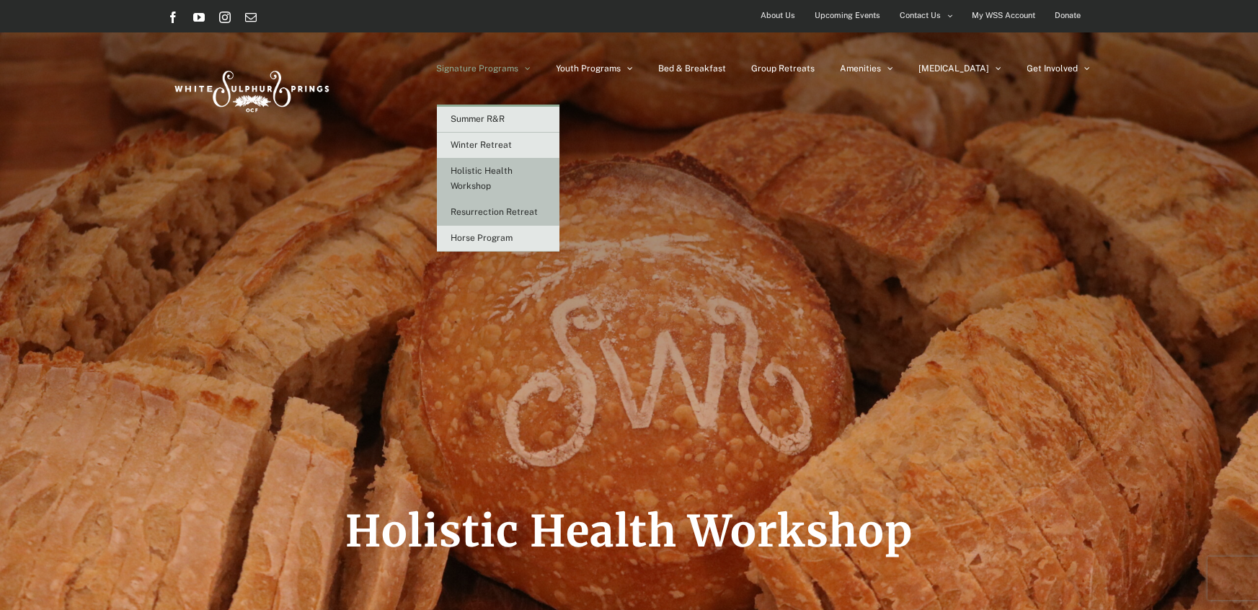
click at [538, 210] on span "Resurrection Retreat" at bounding box center [494, 212] width 87 height 10
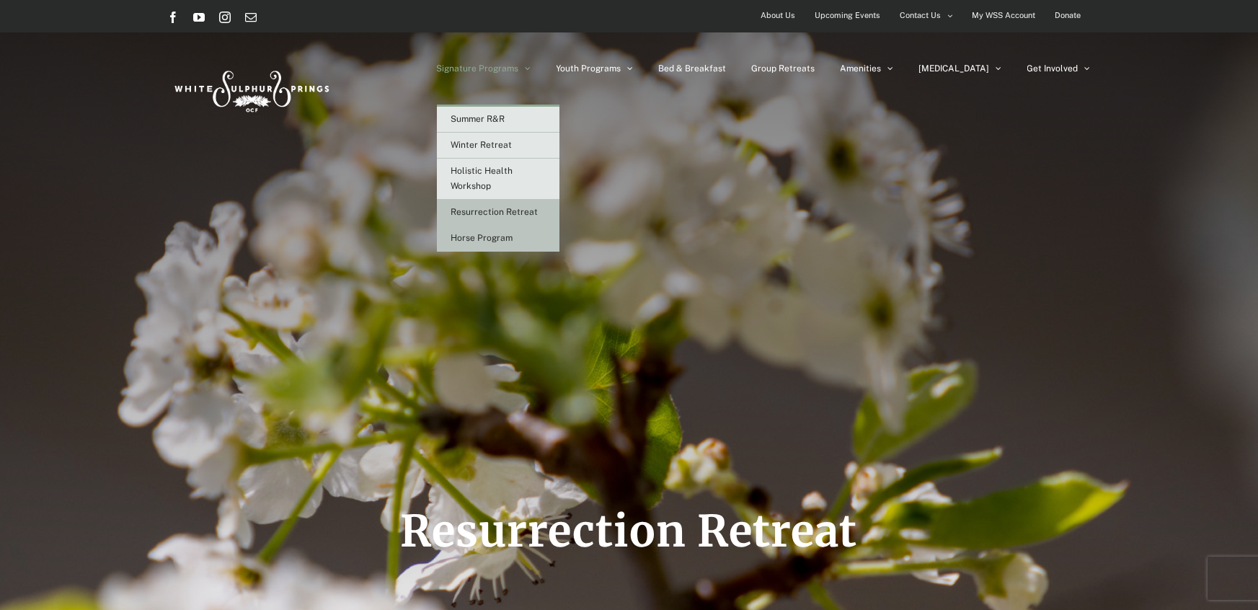
click at [527, 243] on link "Horse Program" at bounding box center [498, 239] width 123 height 26
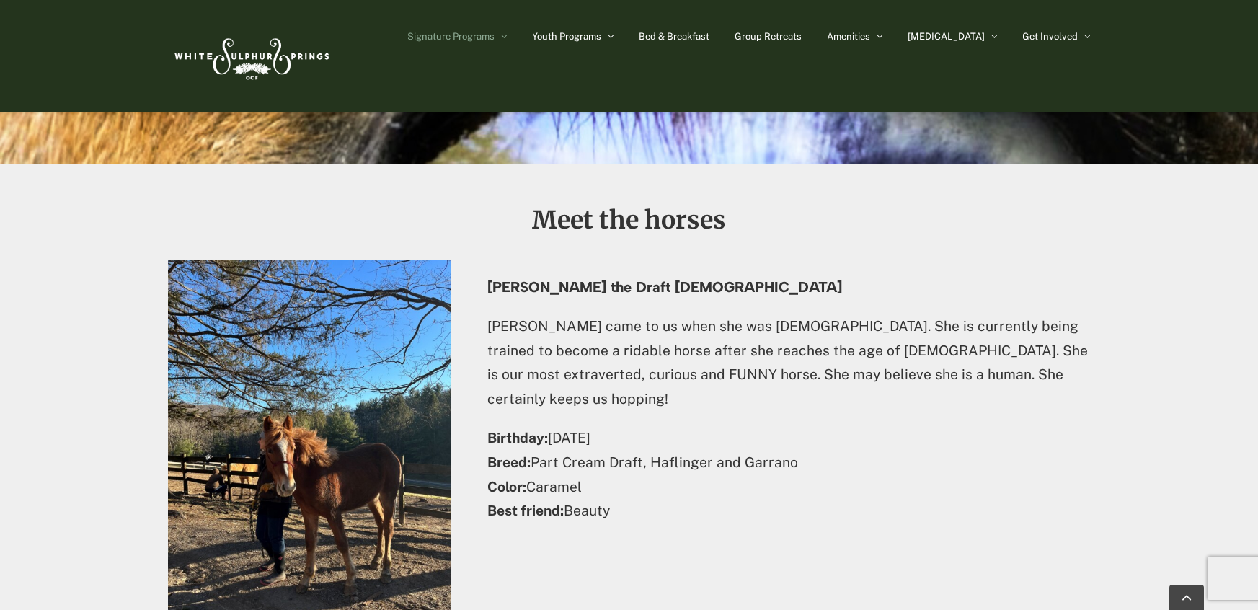
scroll to position [2263, 0]
click at [710, 34] on span "Bed & Breakfast" at bounding box center [674, 36] width 71 height 9
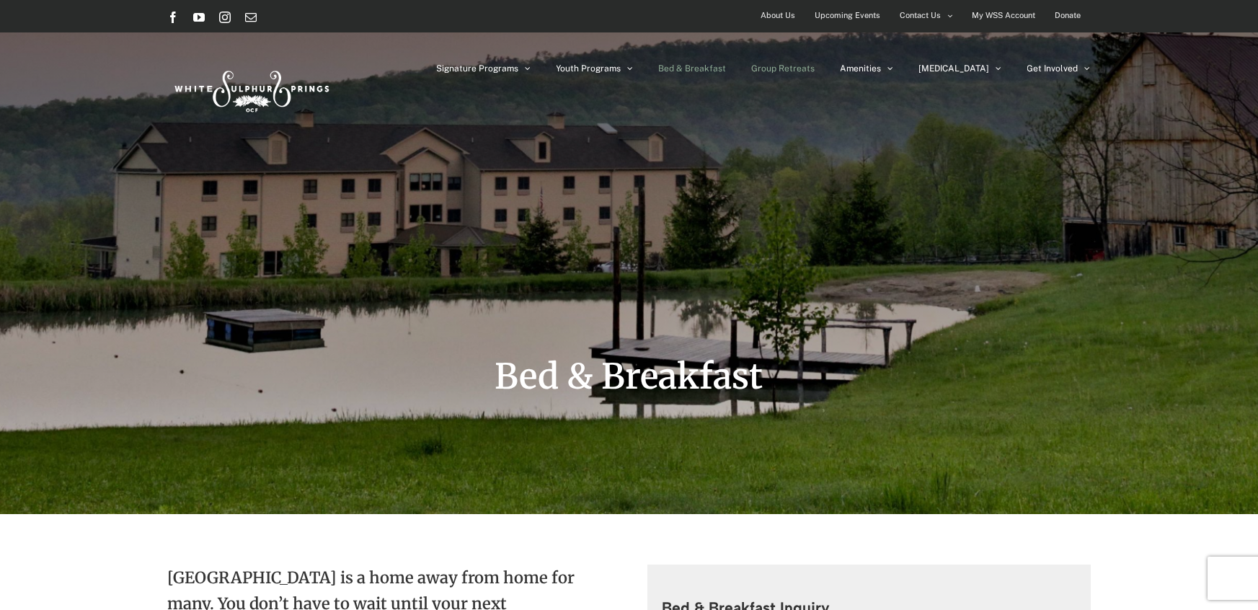
click at [815, 71] on span "Group Retreats" at bounding box center [783, 68] width 63 height 9
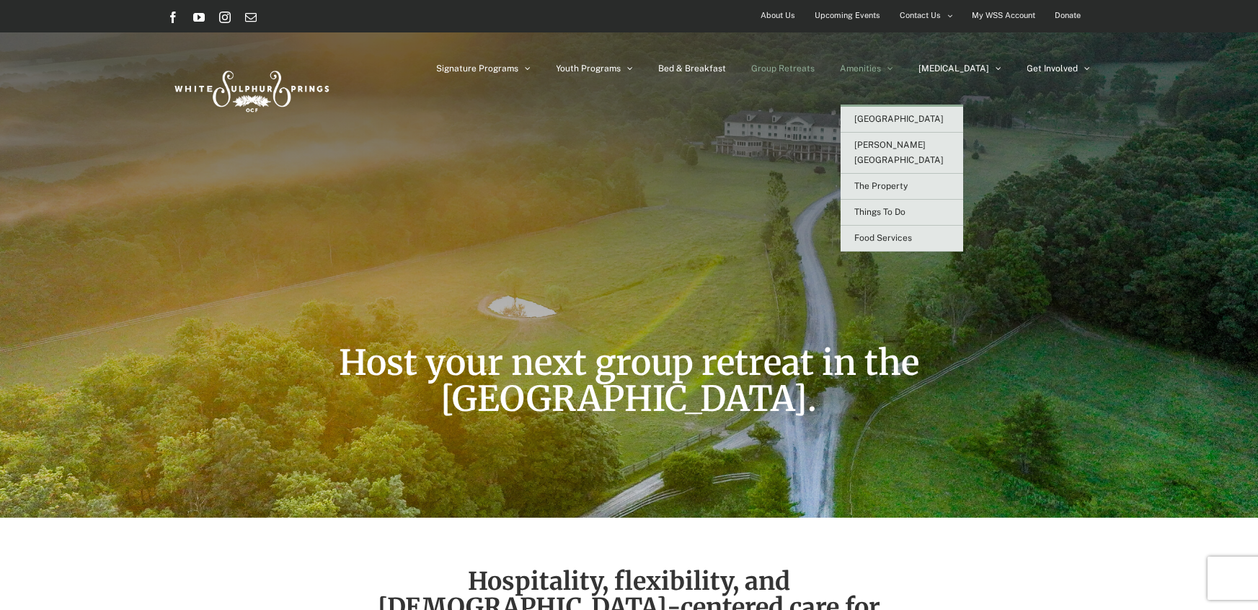
click at [882, 71] on span "Amenities" at bounding box center [861, 68] width 41 height 9
